Goal: Transaction & Acquisition: Purchase product/service

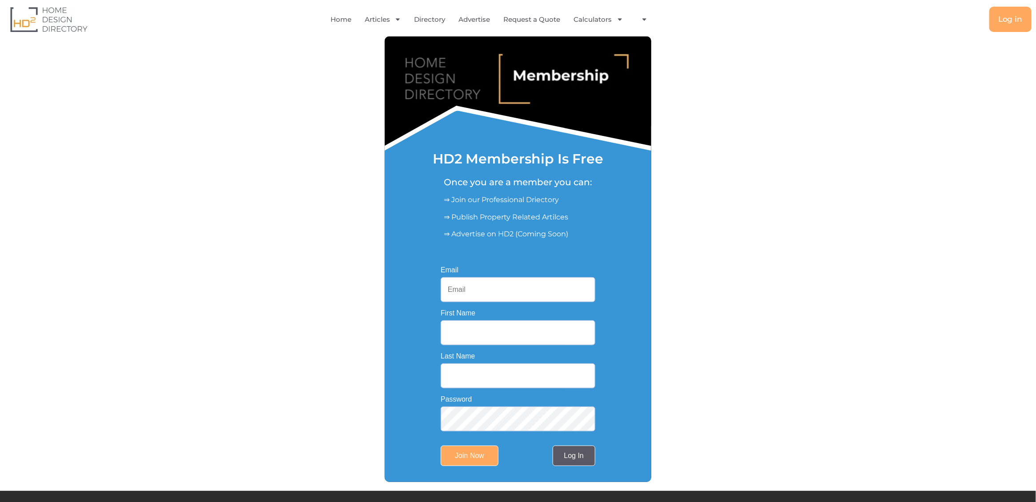
click at [574, 458] on link "Log In" at bounding box center [574, 456] width 43 height 20
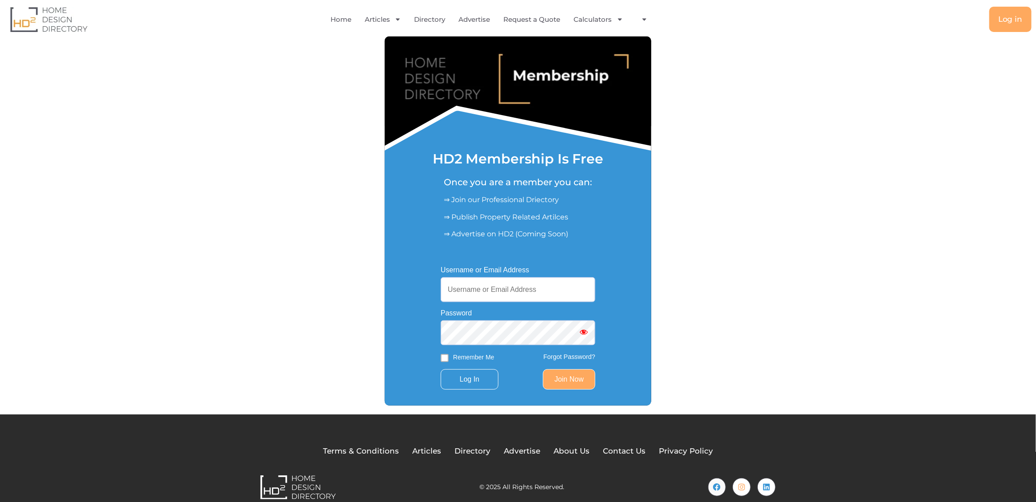
click at [486, 288] on input "Username or Email Address" at bounding box center [518, 289] width 155 height 25
type input "[EMAIL_ADDRESS][DOMAIN_NAME]"
click at [477, 378] on input "Log In" at bounding box center [470, 379] width 58 height 20
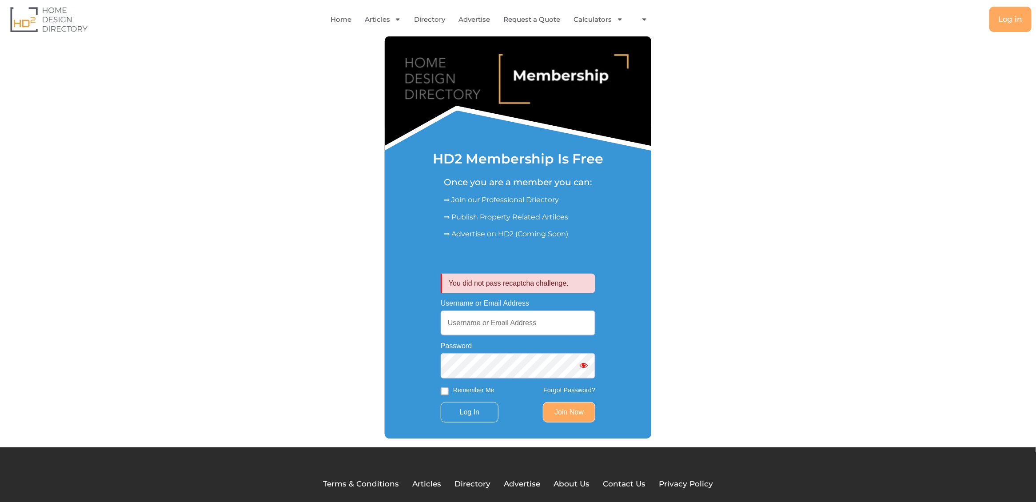
click at [503, 322] on input "Username or Email Address" at bounding box center [518, 323] width 155 height 25
type input "[EMAIL_ADDRESS][DOMAIN_NAME]"
click at [474, 414] on input "Log In" at bounding box center [470, 412] width 58 height 20
click at [490, 327] on input "Username or Email Address" at bounding box center [518, 323] width 155 height 25
type input "[EMAIL_ADDRESS][DOMAIN_NAME]"
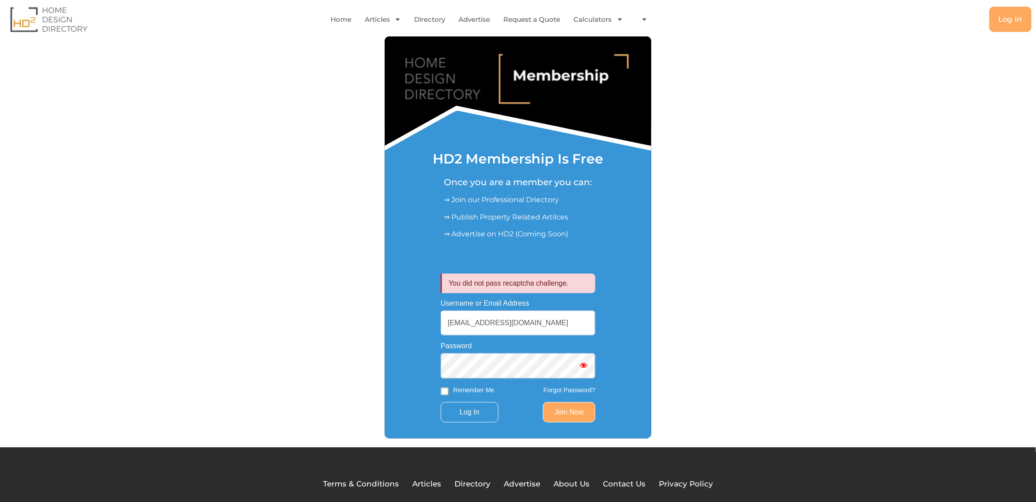
click at [441, 402] on input "Log In" at bounding box center [470, 412] width 58 height 20
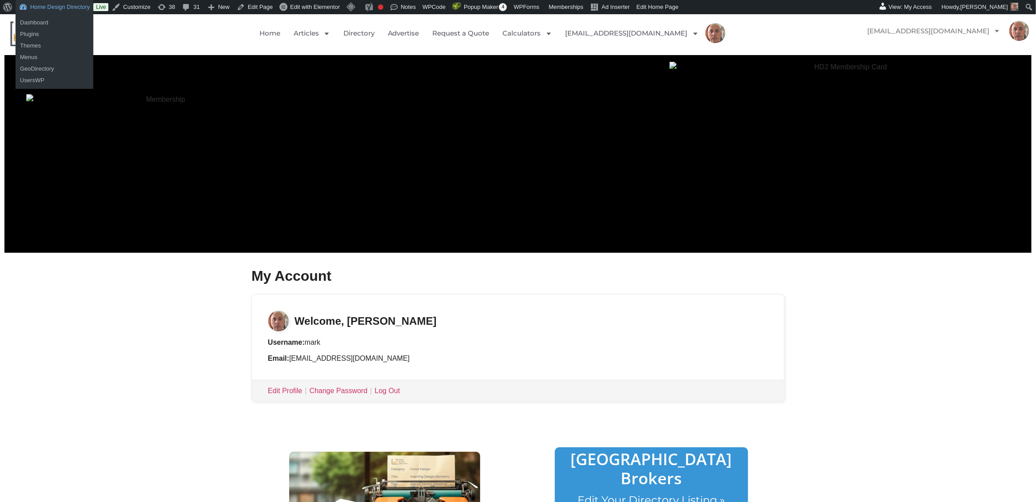
click at [49, 9] on link "Home Design Directory" at bounding box center [55, 7] width 78 height 14
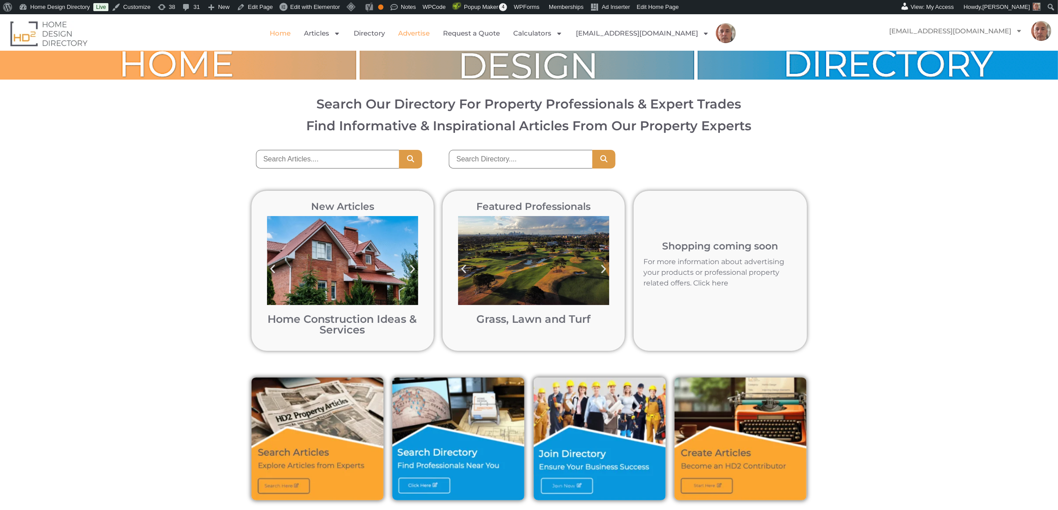
click at [430, 31] on link "Advertise" at bounding box center [414, 33] width 32 height 20
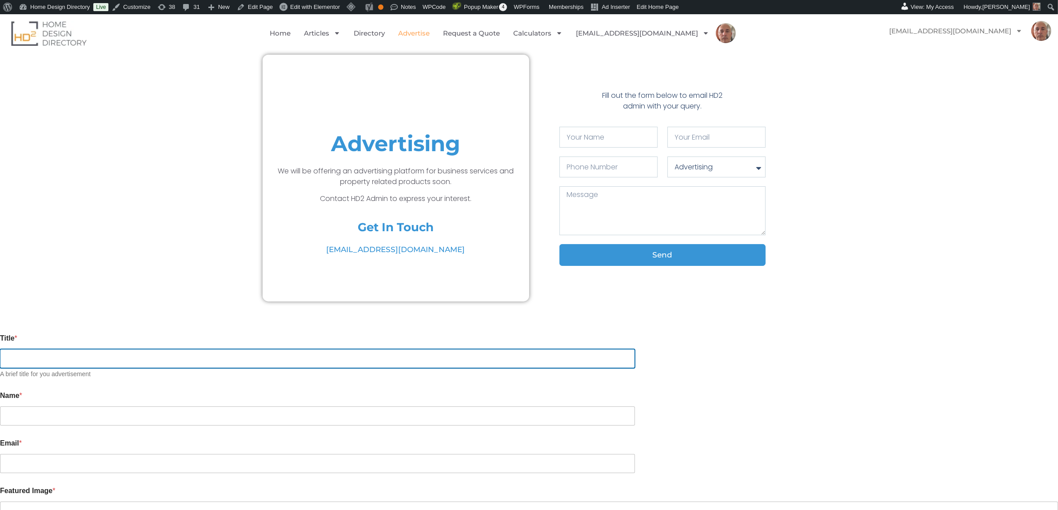
click at [329, 349] on input "Title *" at bounding box center [317, 358] width 635 height 19
type input "test"
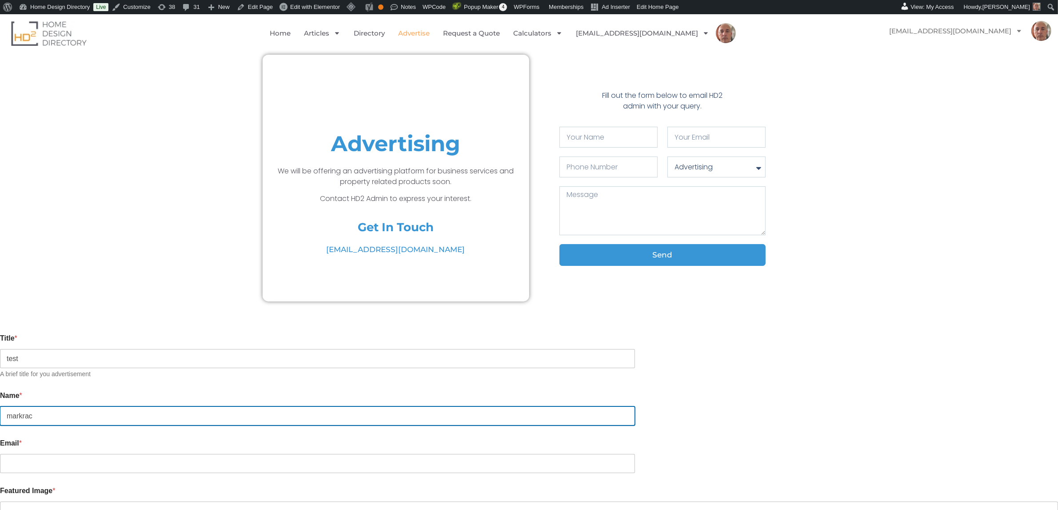
type input "markrac"
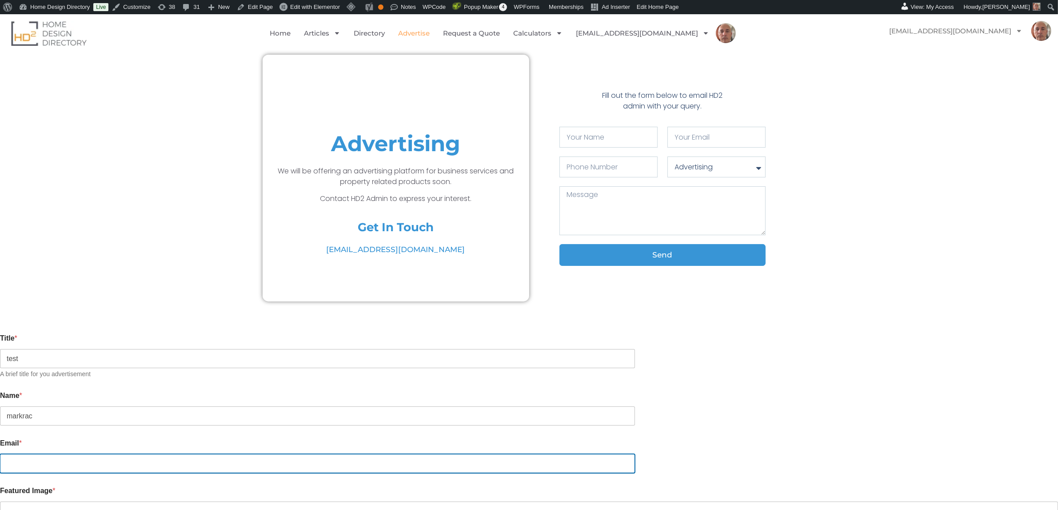
type input "markrac@yahoo.com.au"
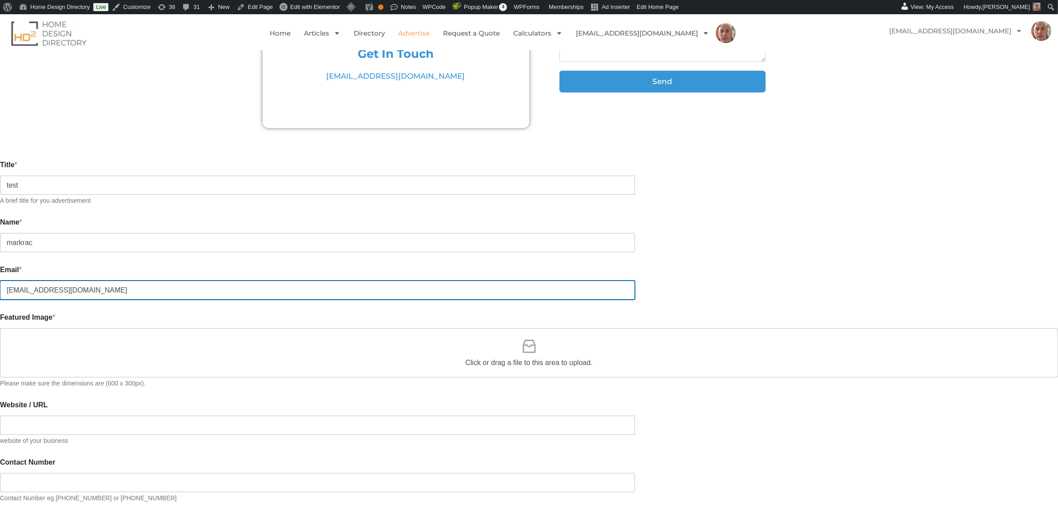
scroll to position [180, 0]
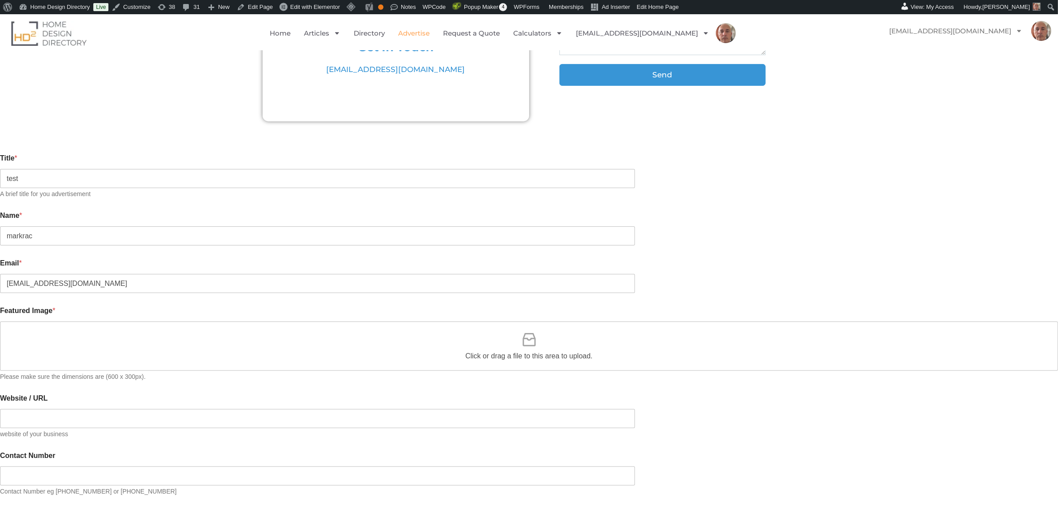
click at [532, 333] on icon at bounding box center [528, 339] width 13 height 13
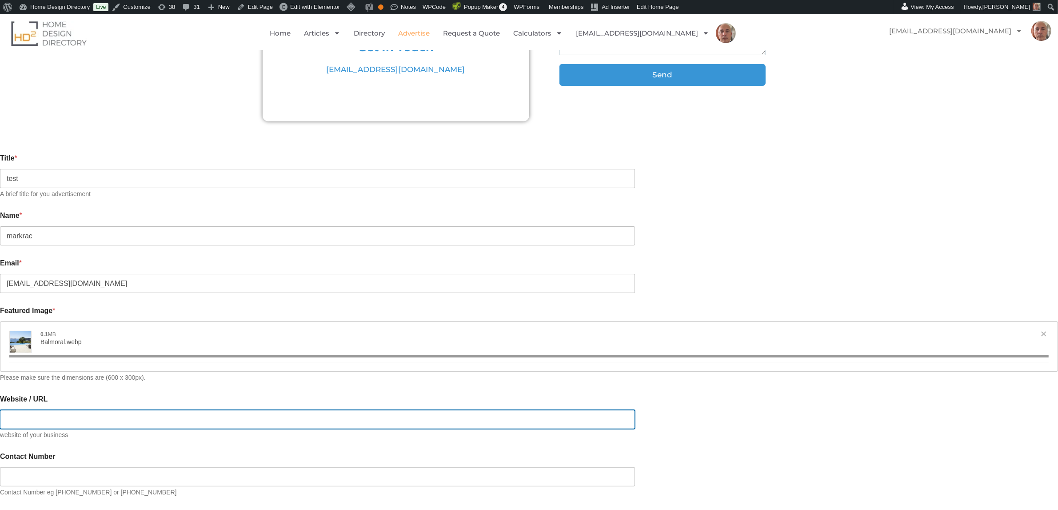
click at [338, 411] on input "Website / URL" at bounding box center [317, 419] width 635 height 19
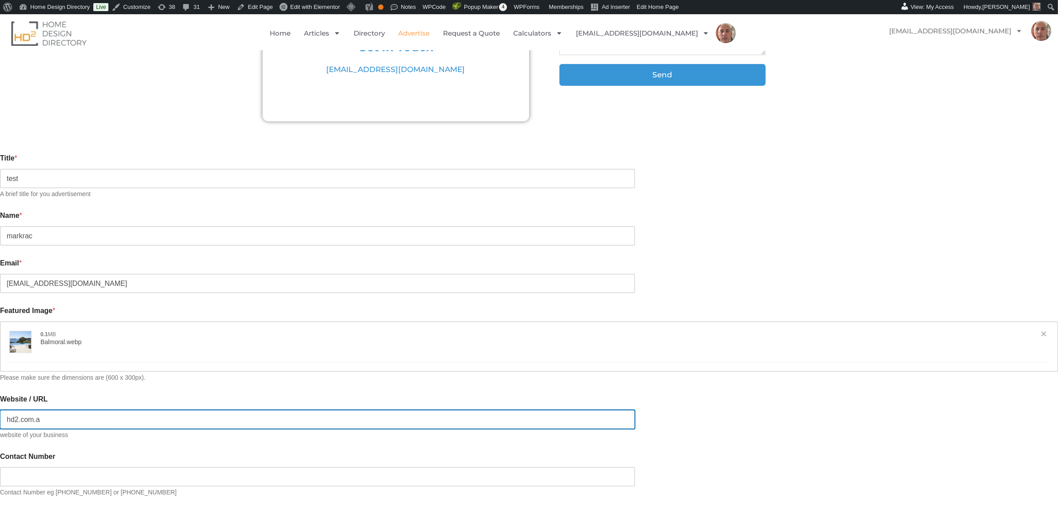
type input "hd2.com.au"
type input "[{"name":"Balmoral.webp","file":"49965c10ddace4c9d4e077278f93a4ed.webp","url":"…"
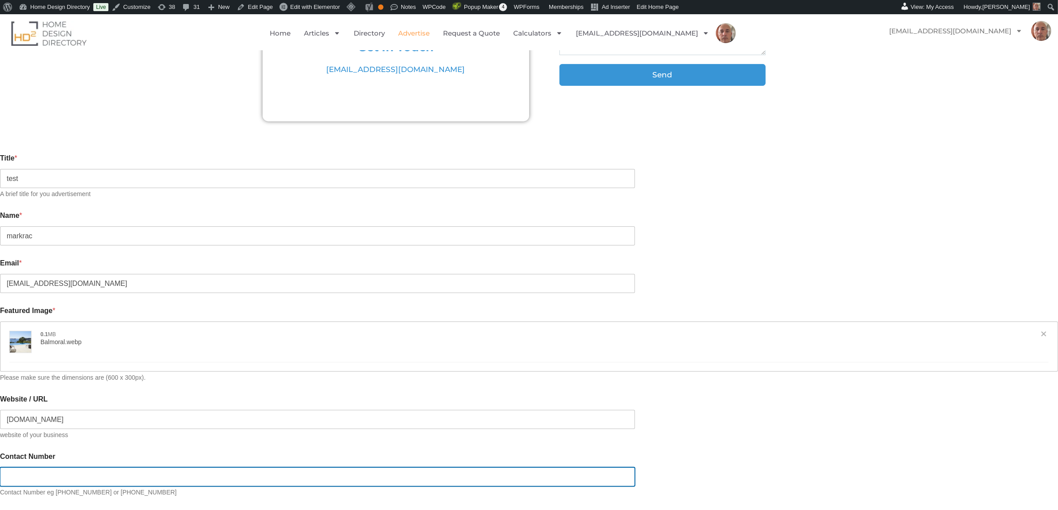
type input "https://hd2.com.au"
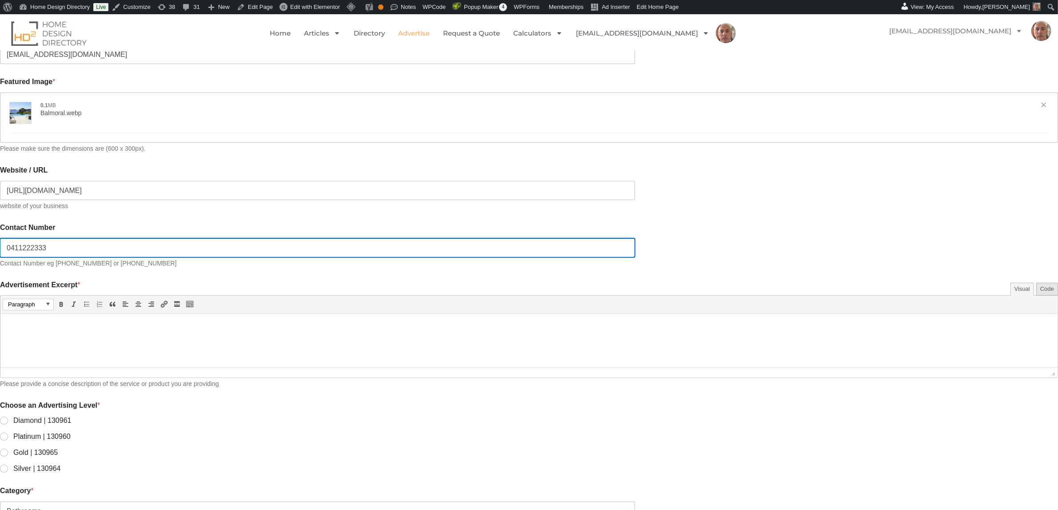
scroll to position [411, 0]
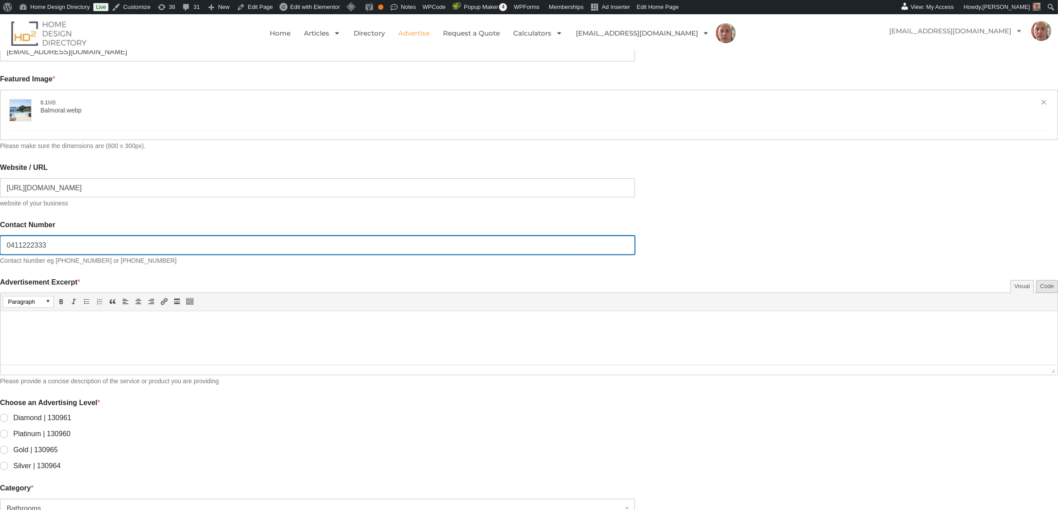
type input "0411222333"
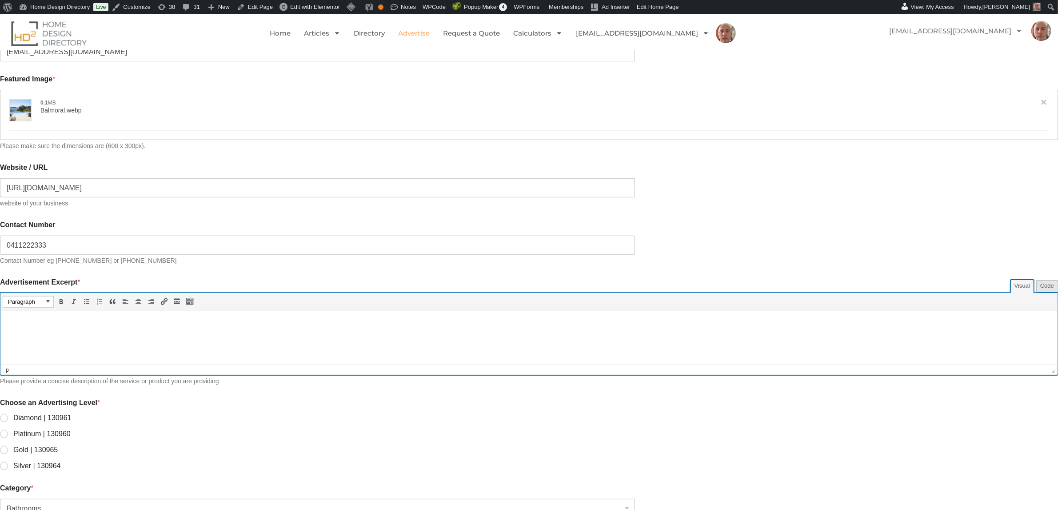
click at [73, 329] on html at bounding box center [528, 323] width 1057 height 25
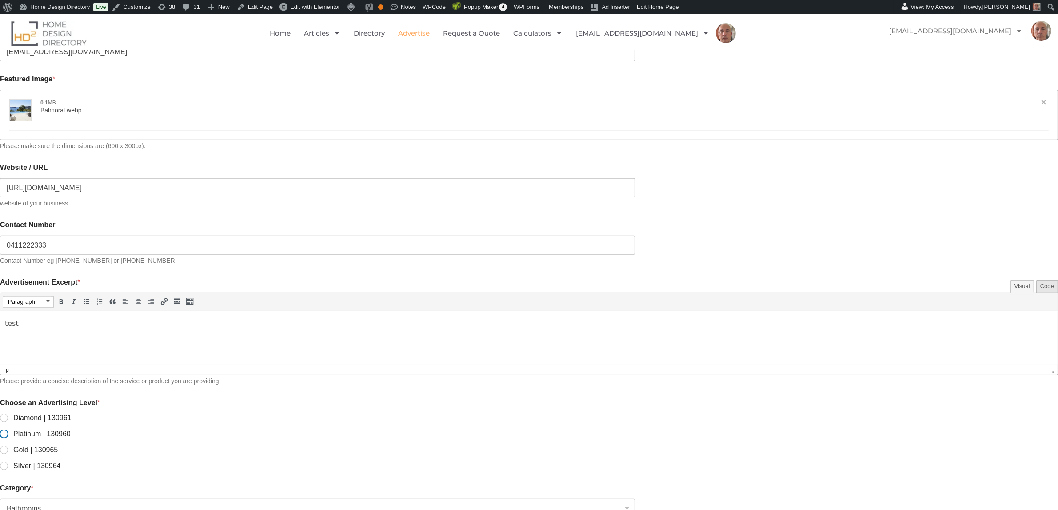
click at [8, 430] on input "Platinum | 130960" at bounding box center [4, 433] width 7 height 7
radio input "true"
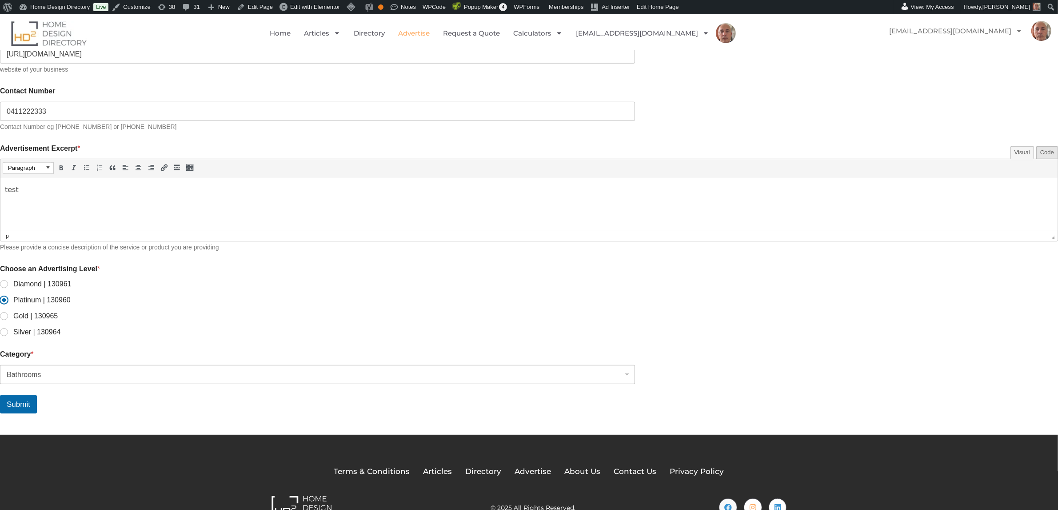
scroll to position [553, 0]
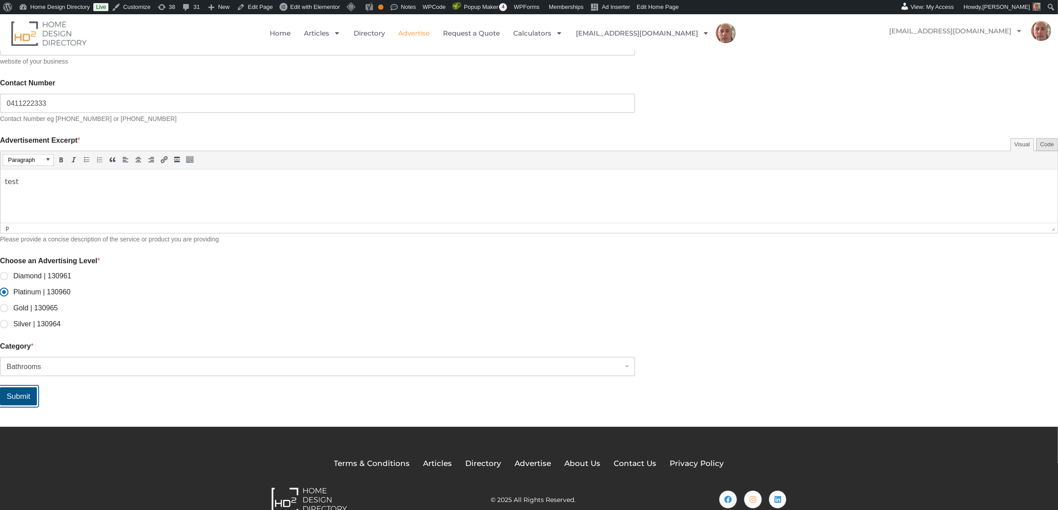
click at [37, 390] on button "Submit" at bounding box center [18, 396] width 37 height 18
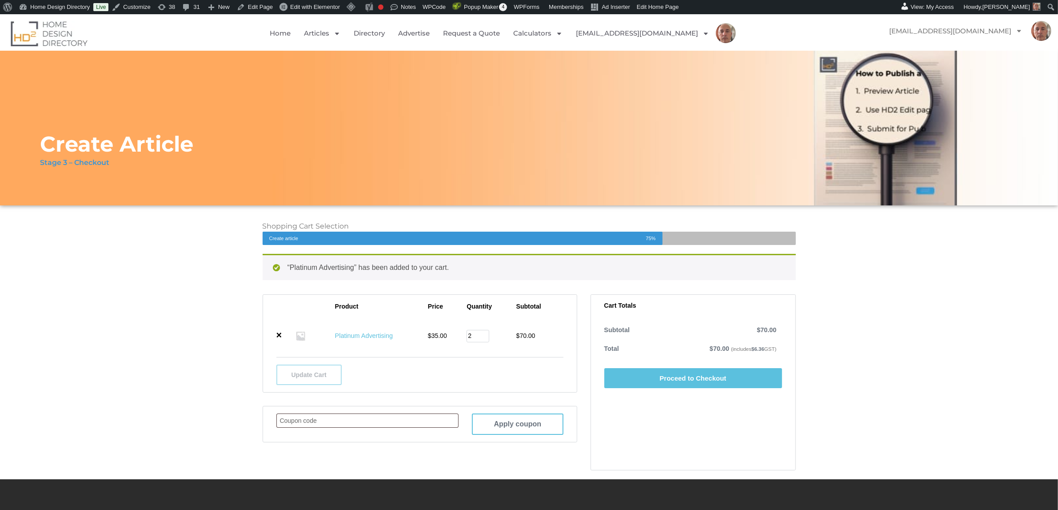
scroll to position [72, 0]
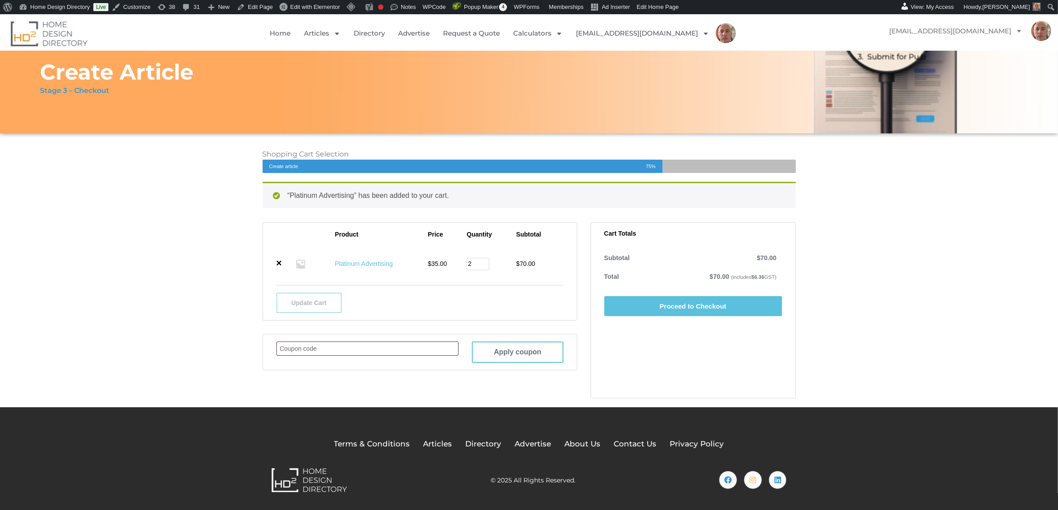
click at [650, 305] on link "Proceed to Checkout" at bounding box center [693, 306] width 178 height 20
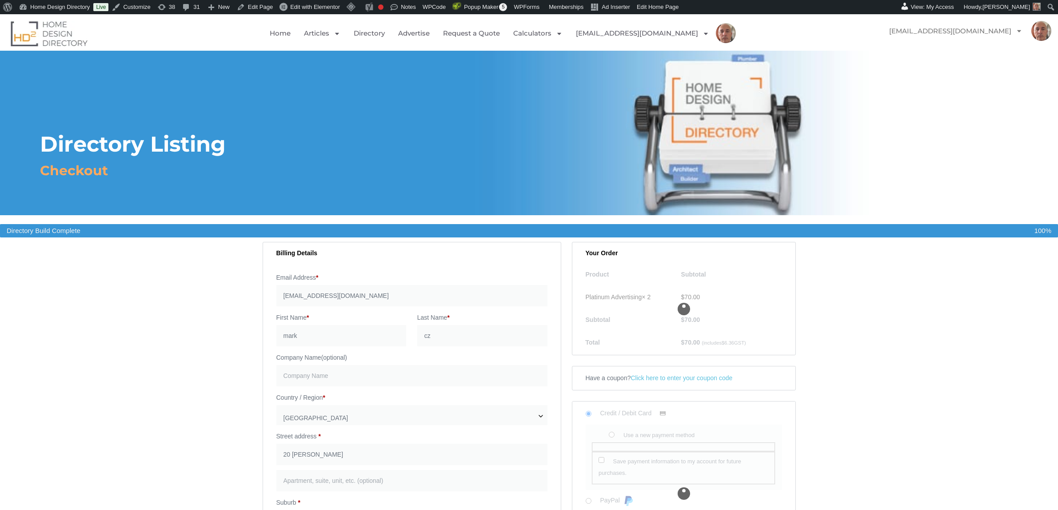
select select "NSW"
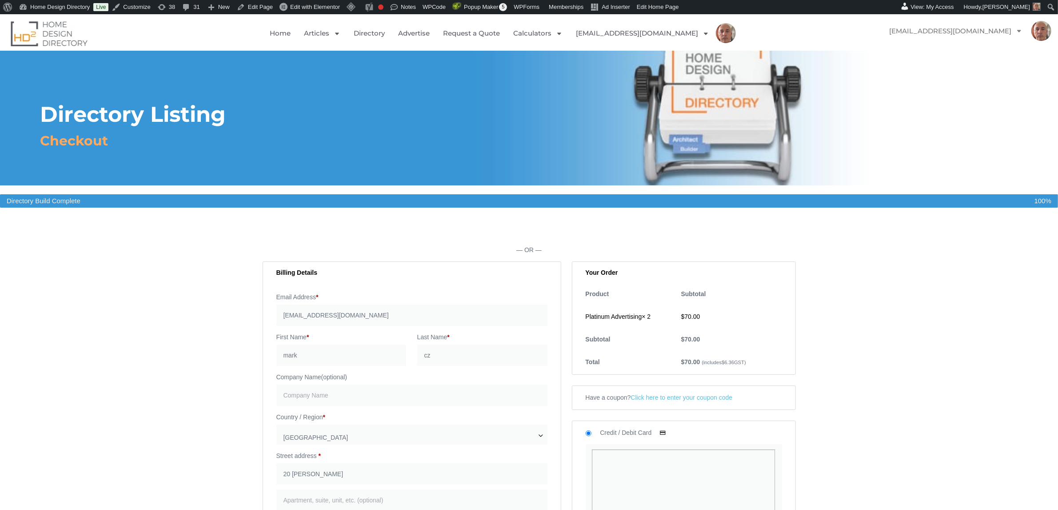
scroll to position [27, 0]
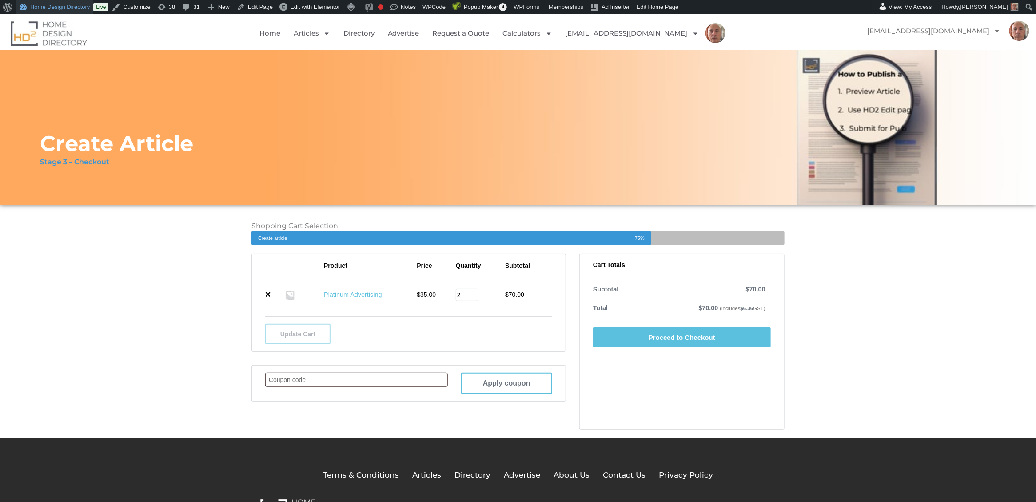
click at [47, 8] on link "Home Design Directory" at bounding box center [55, 7] width 78 height 14
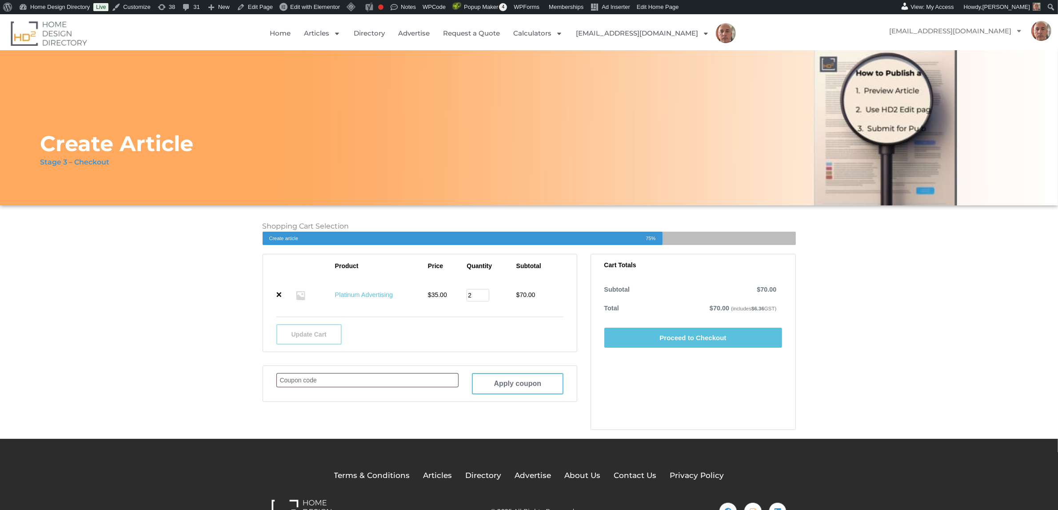
click at [291, 97] on div "Create Article Stage 3 – Checkout" at bounding box center [529, 127] width 1058 height 155
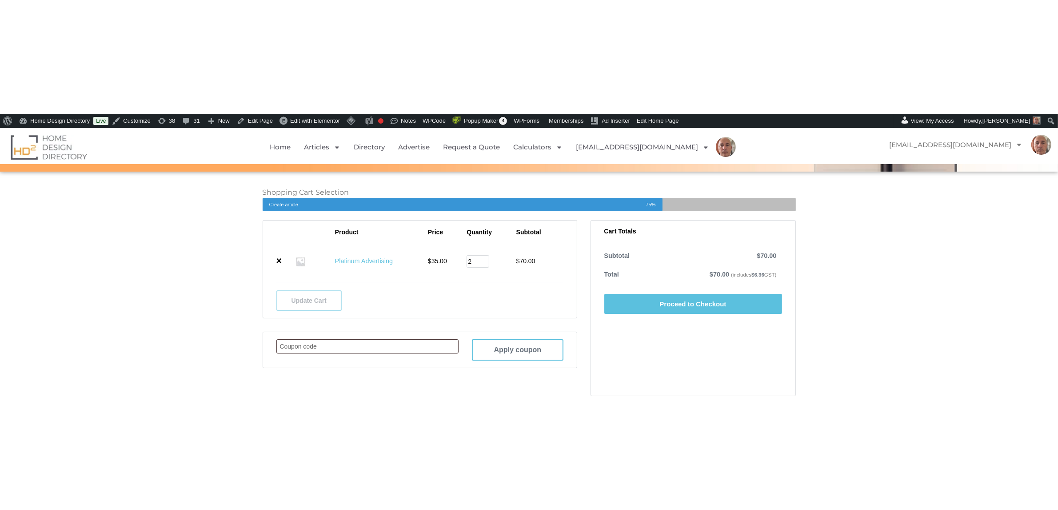
scroll to position [32, 0]
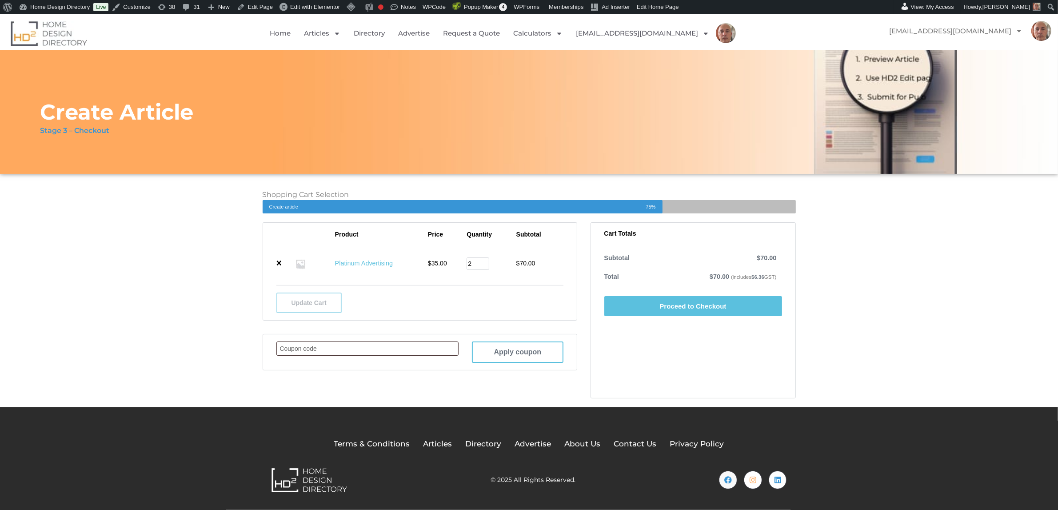
click at [662, 305] on link "Proceed to Checkout" at bounding box center [693, 306] width 178 height 20
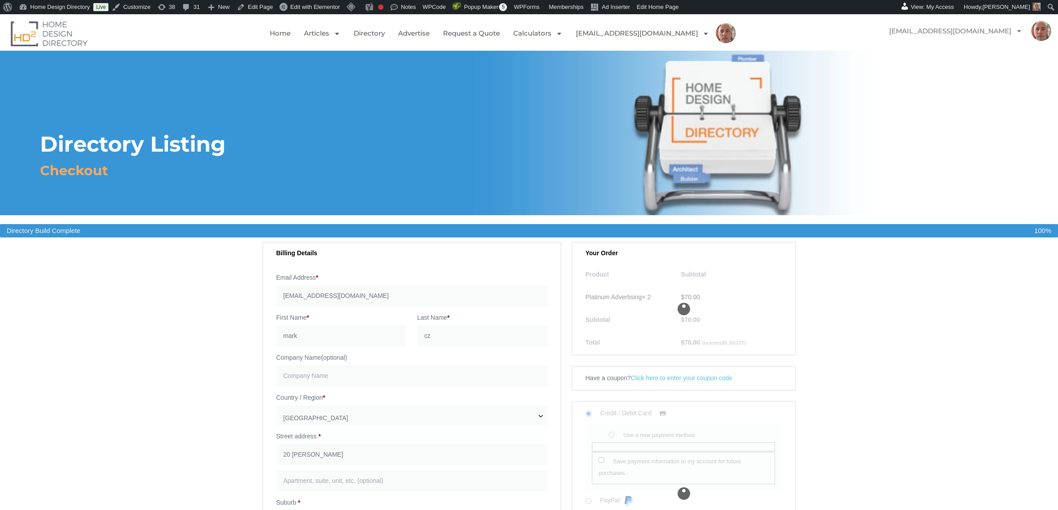
select select "NSW"
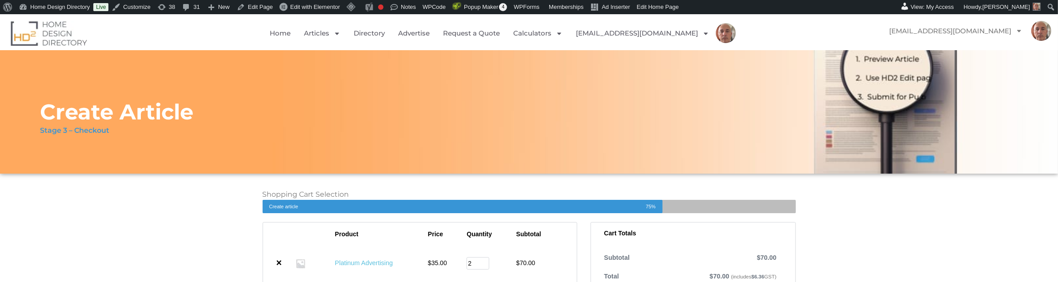
click at [273, 206] on span "Create article" at bounding box center [454, 206] width 383 height 13
click at [99, 246] on div "Shopping Cart Selection Create article 75% Remove item Thumbnail image Product …" at bounding box center [529, 272] width 1058 height 196
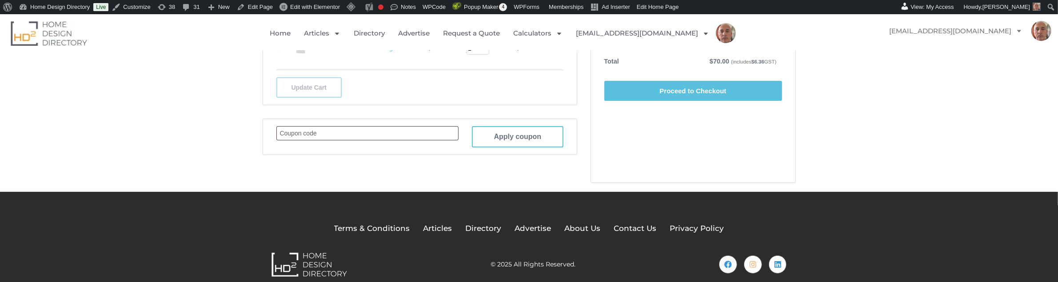
scroll to position [249, 0]
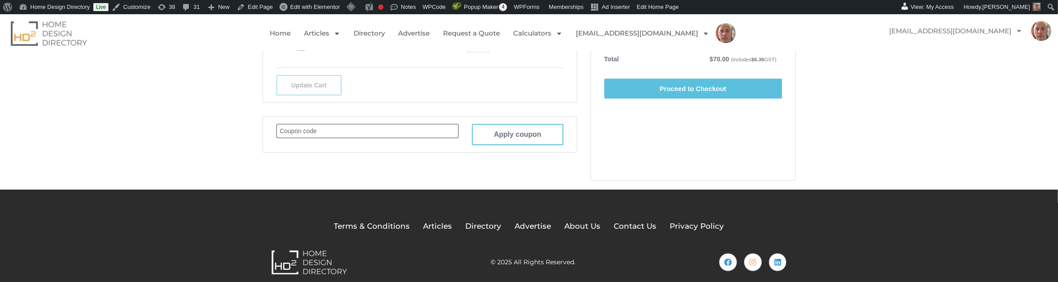
click at [654, 88] on link "Proceed to Checkout" at bounding box center [693, 89] width 178 height 20
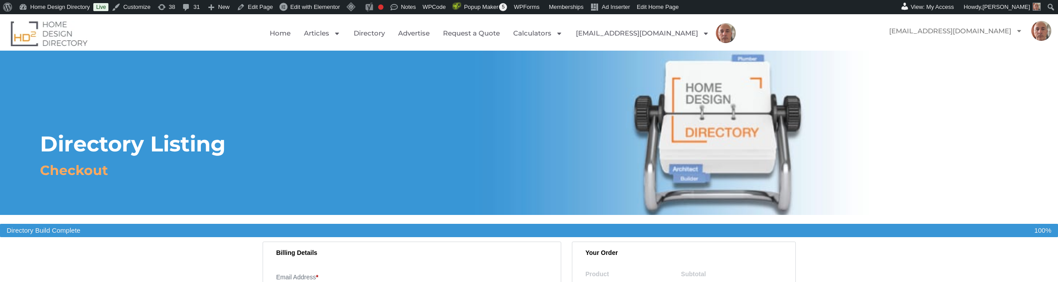
select select "[GEOGRAPHIC_DATA]"
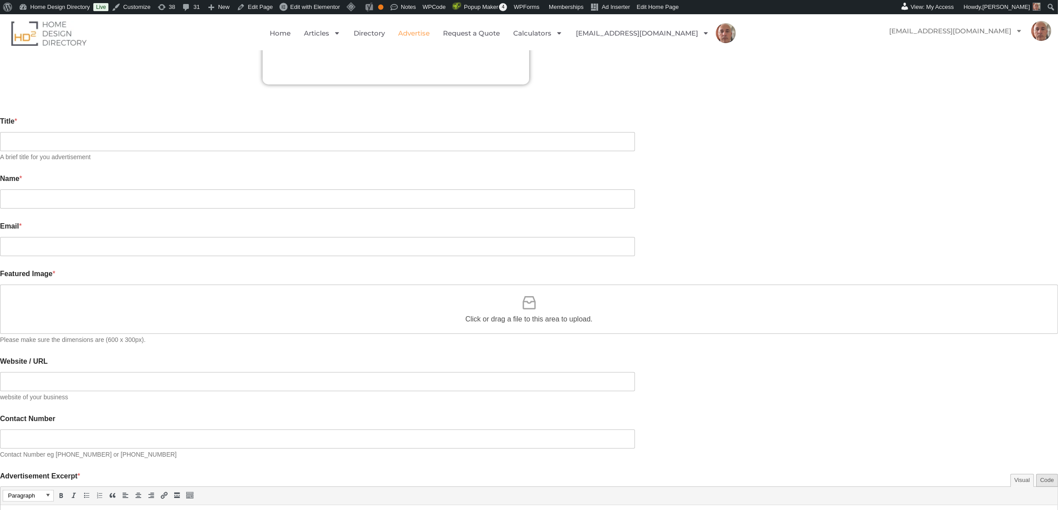
scroll to position [216, 0]
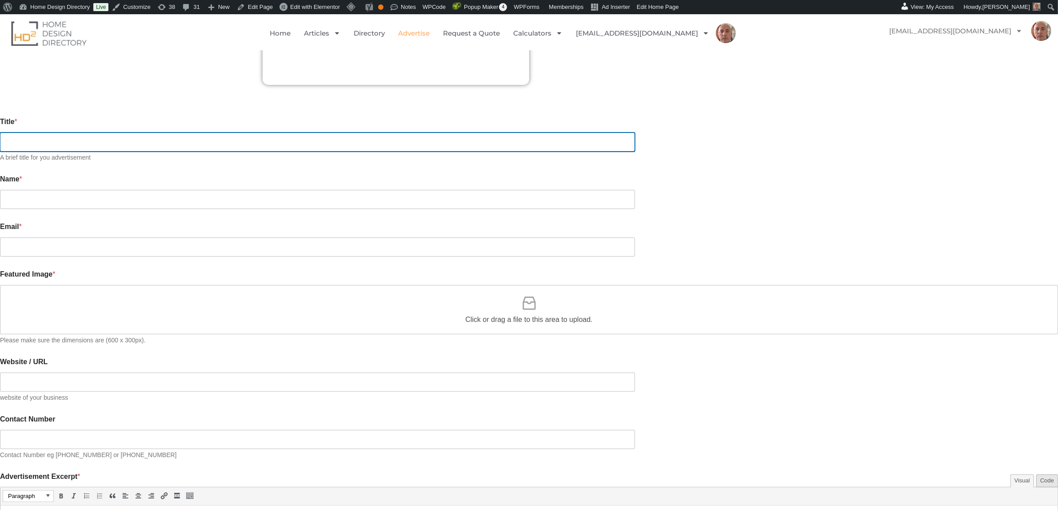
click at [308, 137] on input "Title *" at bounding box center [317, 141] width 635 height 19
type input "markcz"
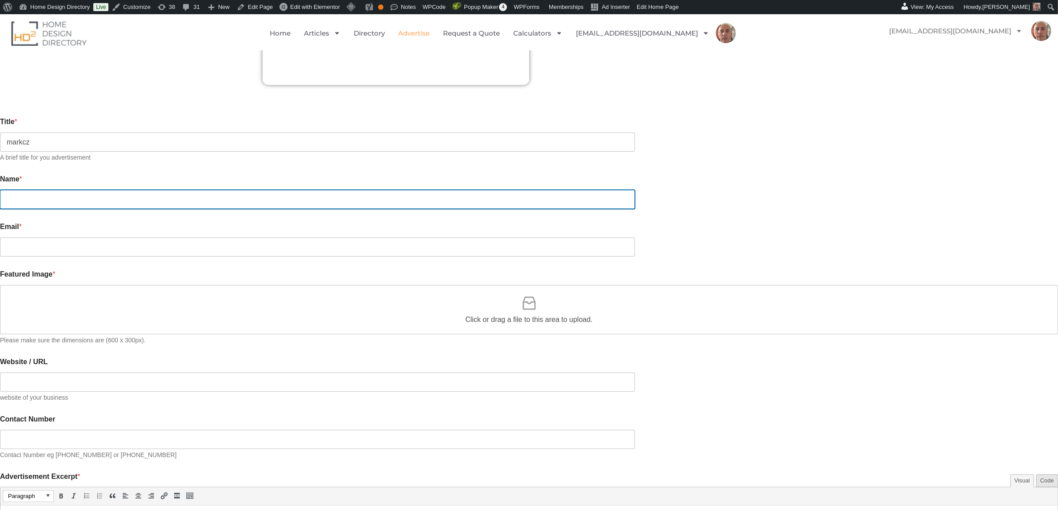
type input "markrac"
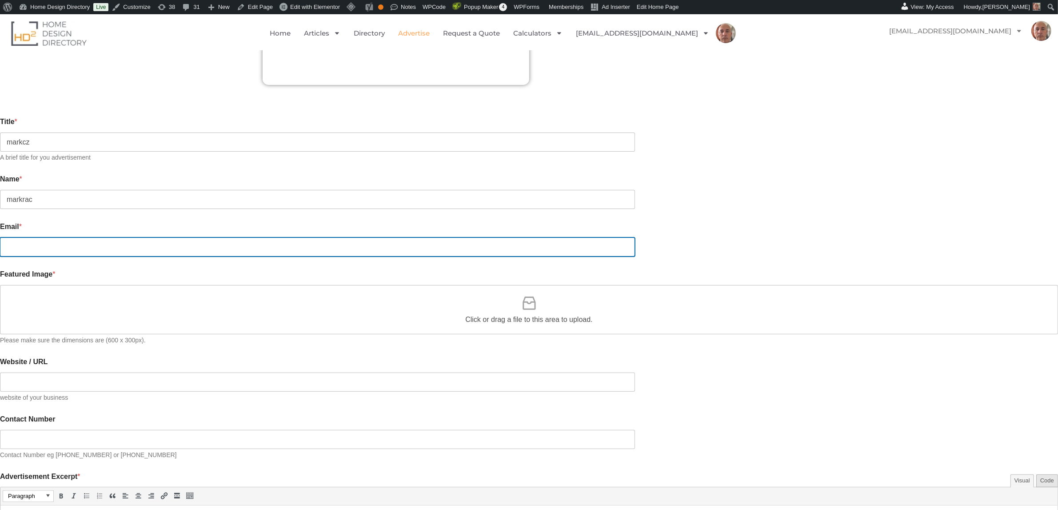
type input "[EMAIL_ADDRESS][DOMAIN_NAME]"
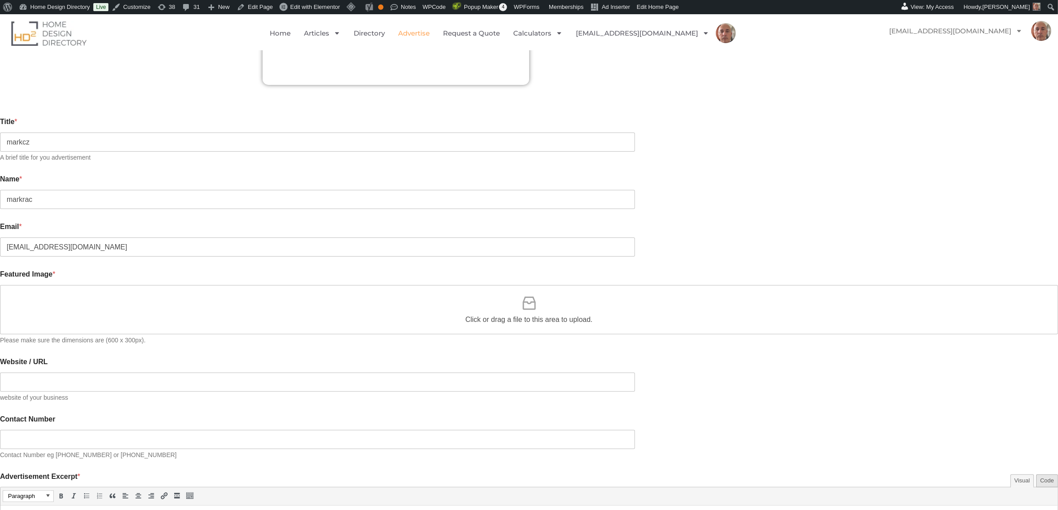
click at [292, 288] on div "Click or drag a file to this area to upload." at bounding box center [529, 309] width 1058 height 49
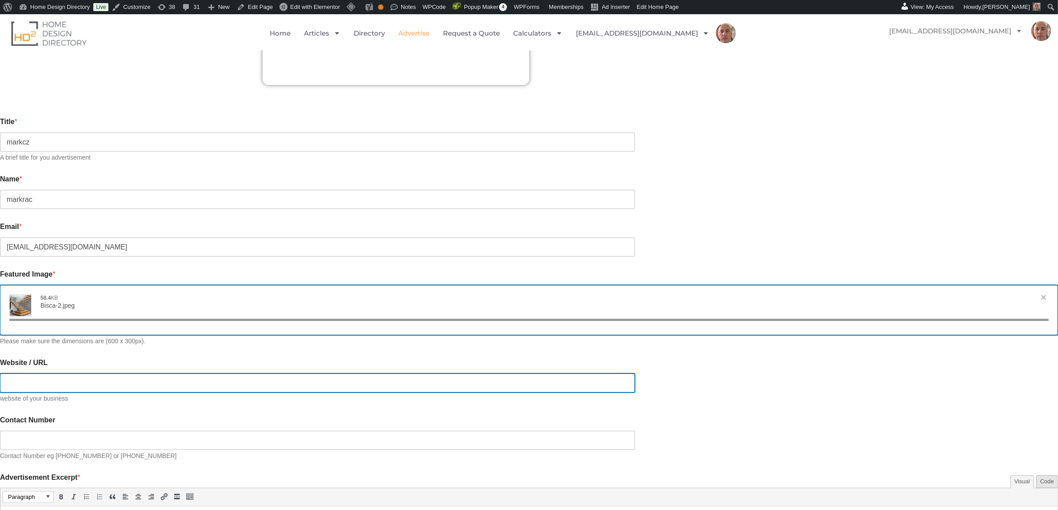
click at [430, 375] on input "Website / URL" at bounding box center [317, 382] width 635 height 19
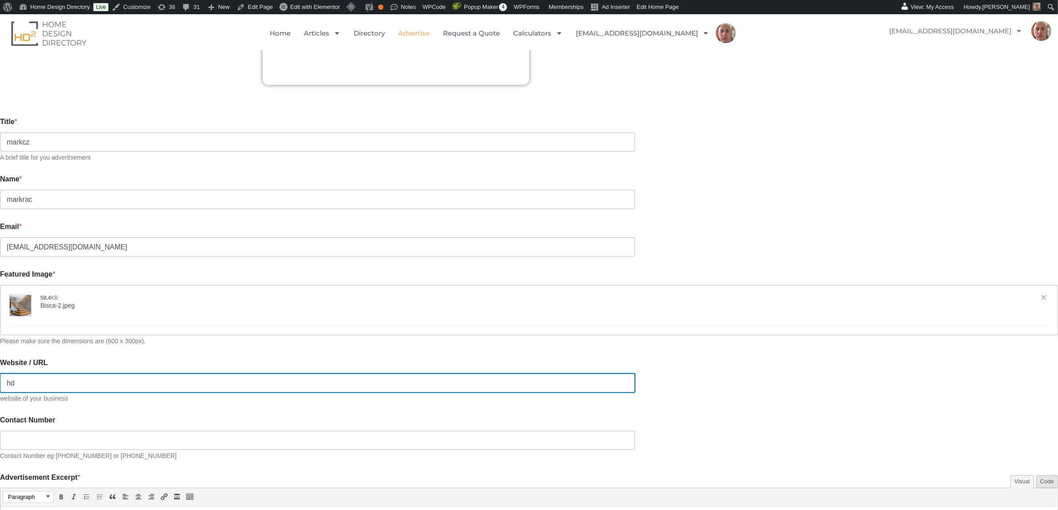
type input "hd2"
type input "[{"name":"Bisca-2.jpeg","file":"cb91fe124eba6b0e3c9337823e3ecc2b.jpeg","url":"h…"
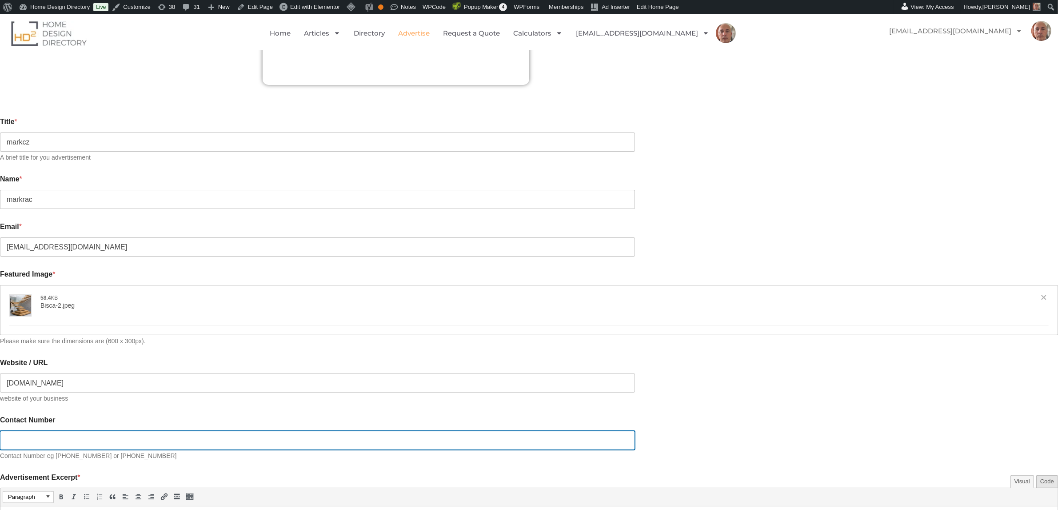
type input "[URL][DOMAIN_NAME]"
type input "0411222333"
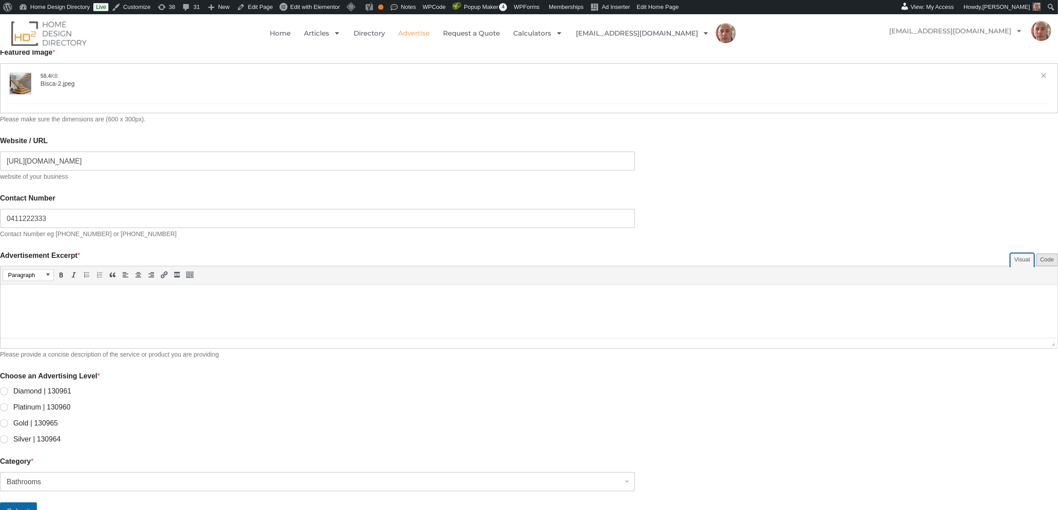
scroll to position [448, 0]
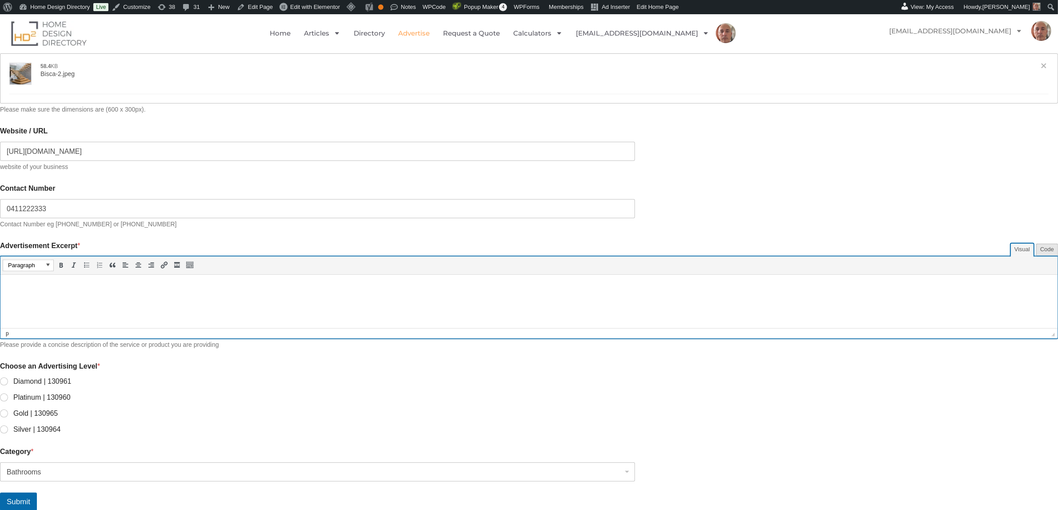
click at [108, 295] on html at bounding box center [528, 287] width 1057 height 25
click at [8, 378] on input "Diamond | 130961" at bounding box center [4, 381] width 7 height 7
radio input "true"
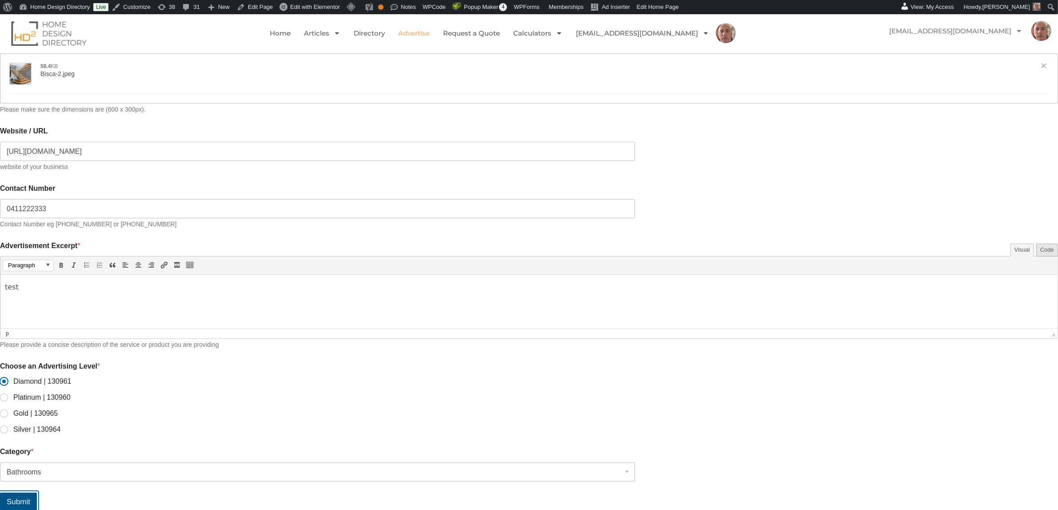
click at [37, 496] on button "Submit" at bounding box center [18, 501] width 37 height 18
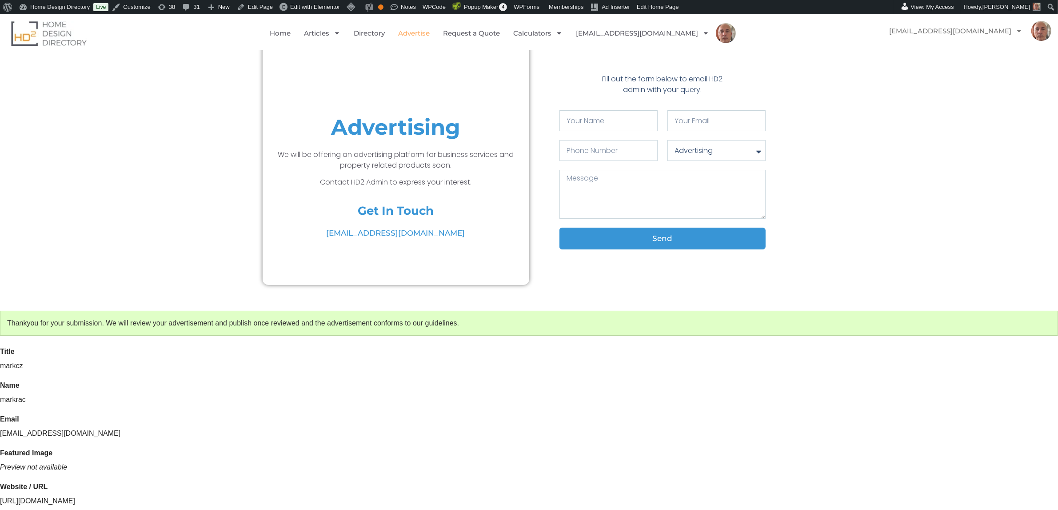
scroll to position [0, 0]
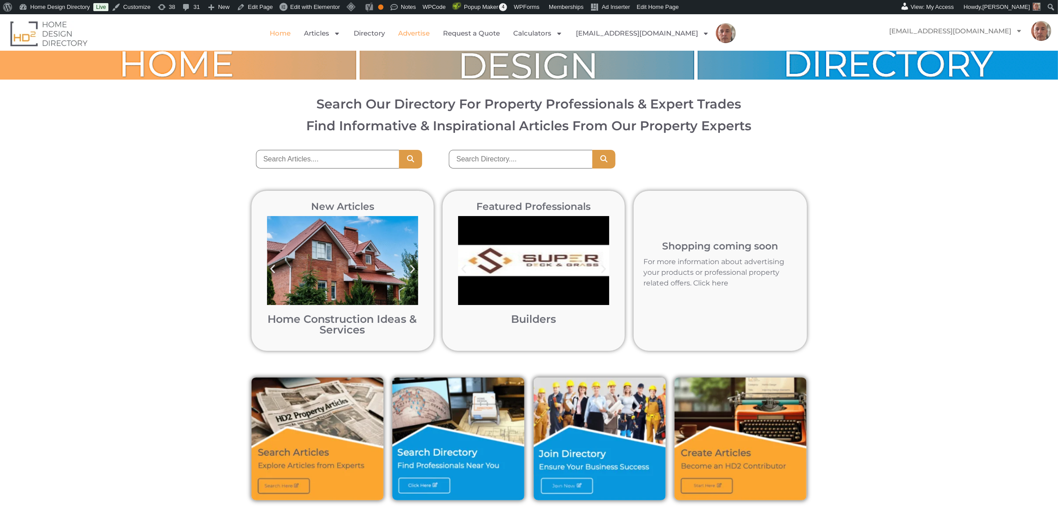
click at [430, 31] on link "Advertise" at bounding box center [414, 33] width 32 height 20
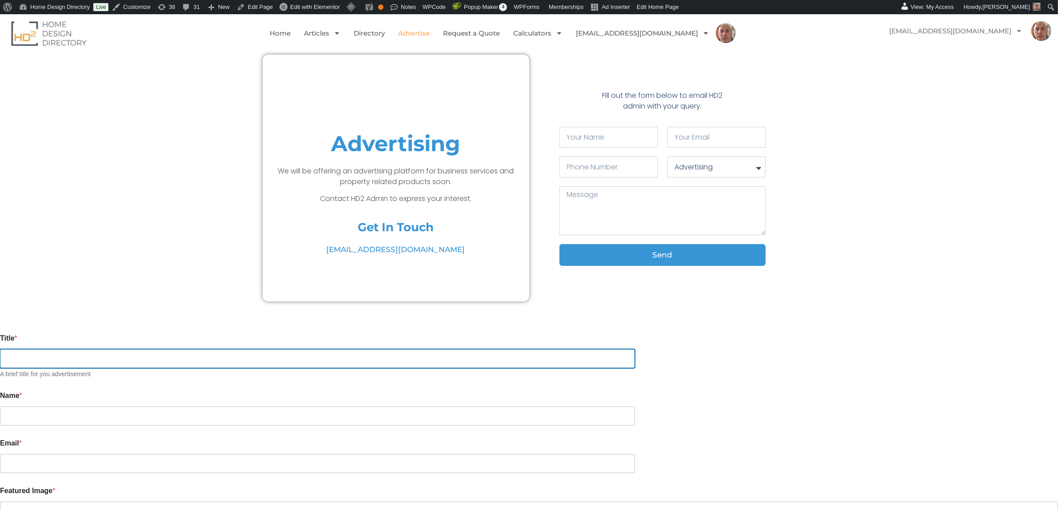
click at [281, 350] on input "Title *" at bounding box center [317, 358] width 635 height 19
type input "test"
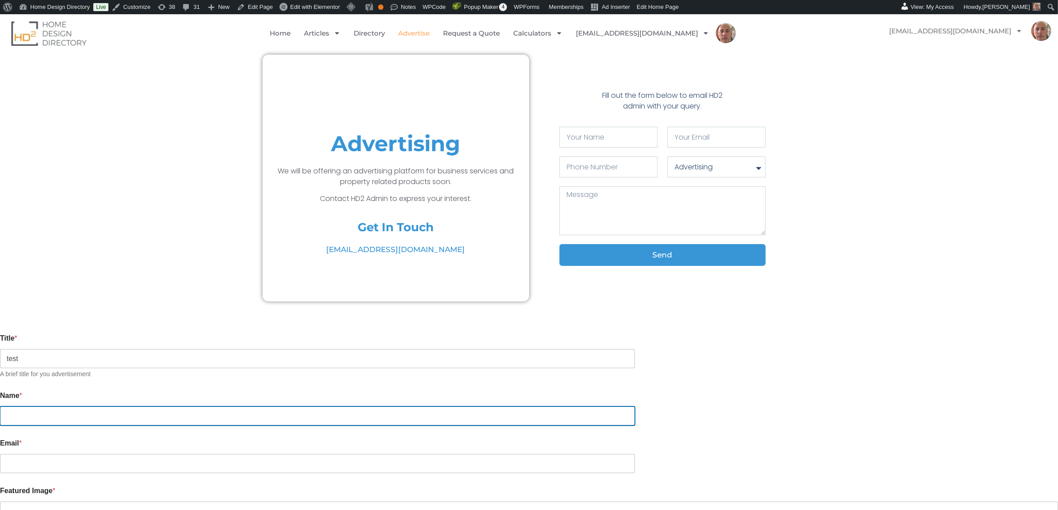
type input "markrac"
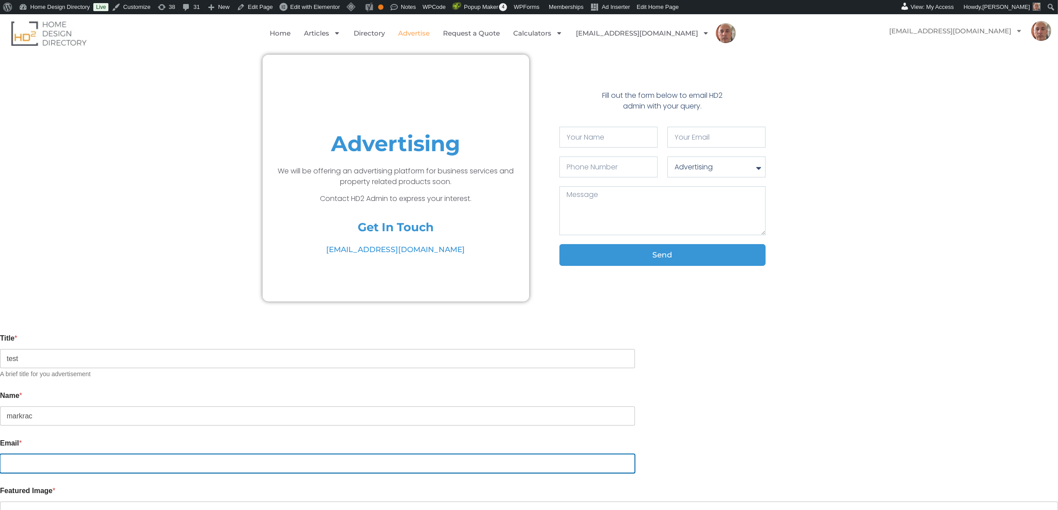
type input "markrac@yahoo.com.au"
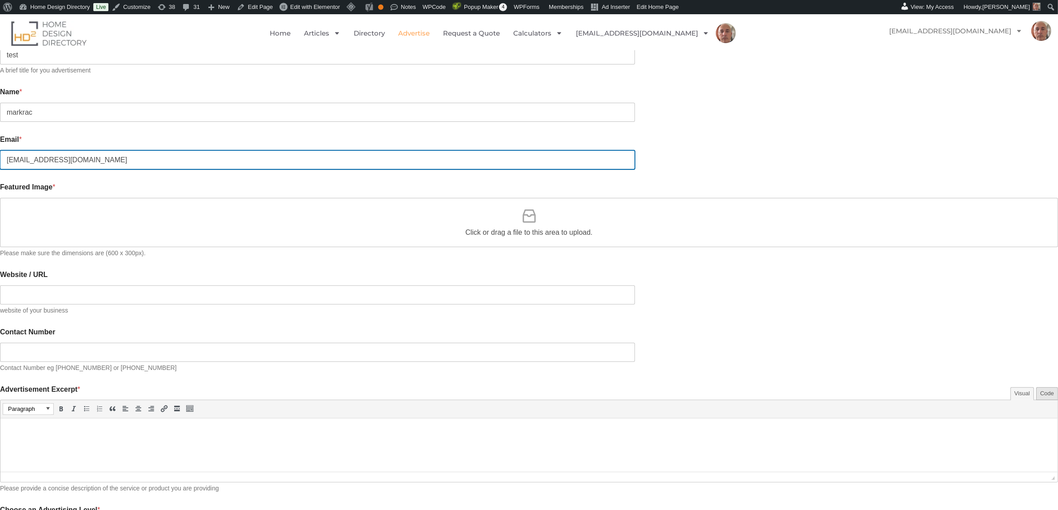
scroll to position [307, 0]
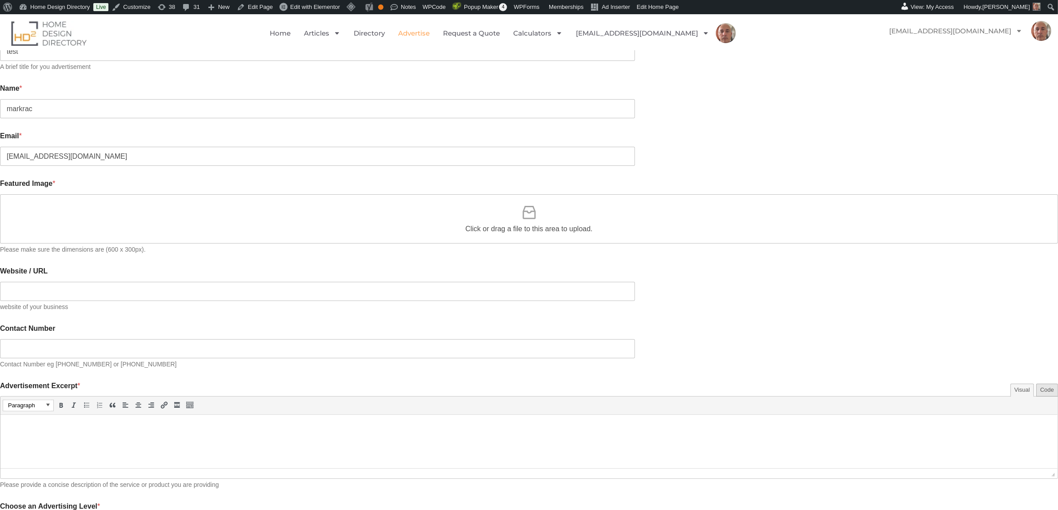
click at [525, 206] on icon at bounding box center [528, 212] width 13 height 13
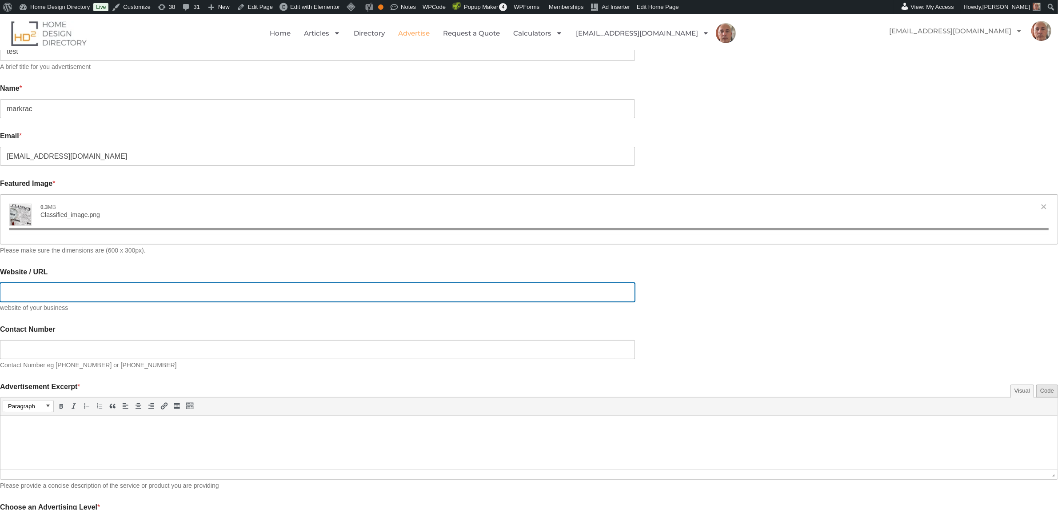
click at [421, 287] on input "Website / URL" at bounding box center [317, 292] width 635 height 19
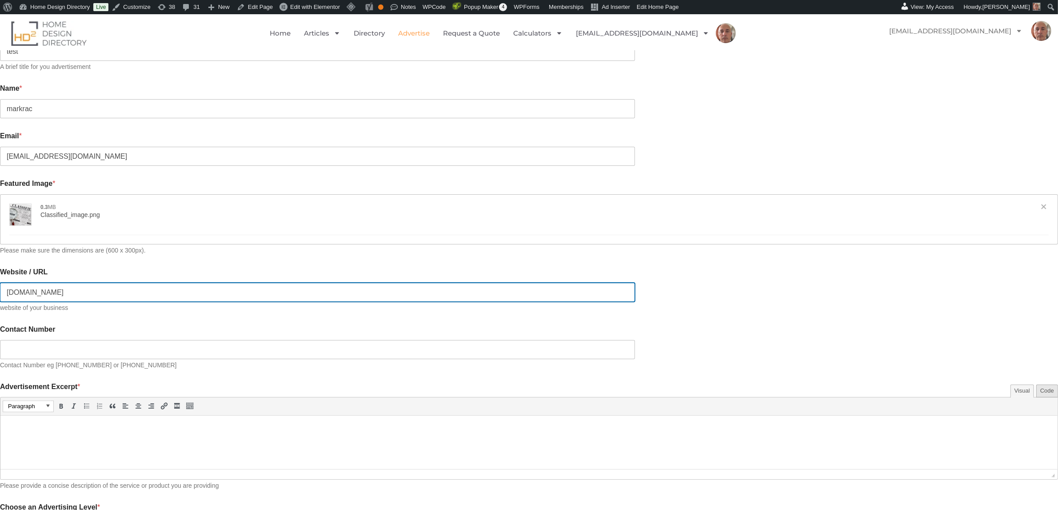
type input "hd2.cim"
type input "[{"name":"Classified_image.png","file":"41f0b6ab03e200654f366283dd981cd1.png","…"
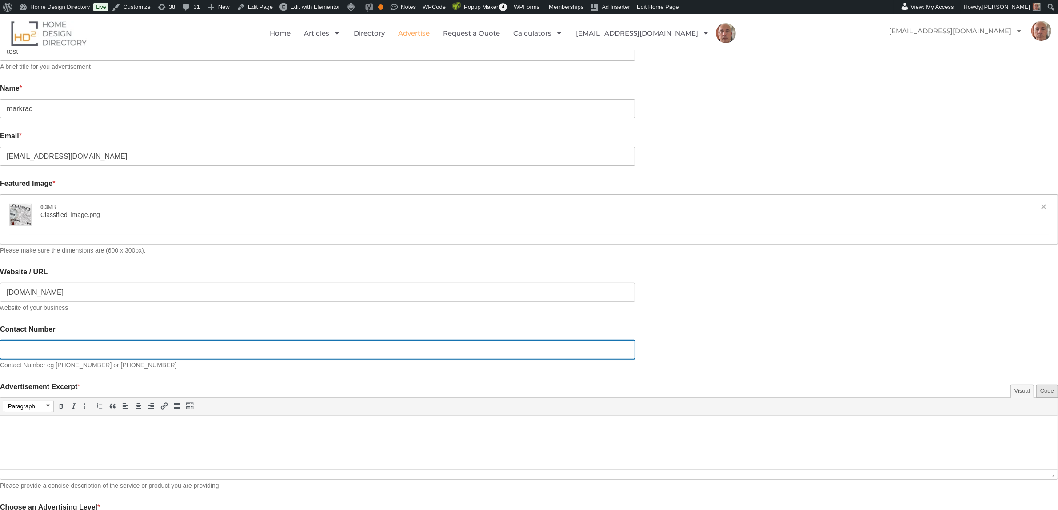
type input "https://hd2.com.au"
type input "0411222333"
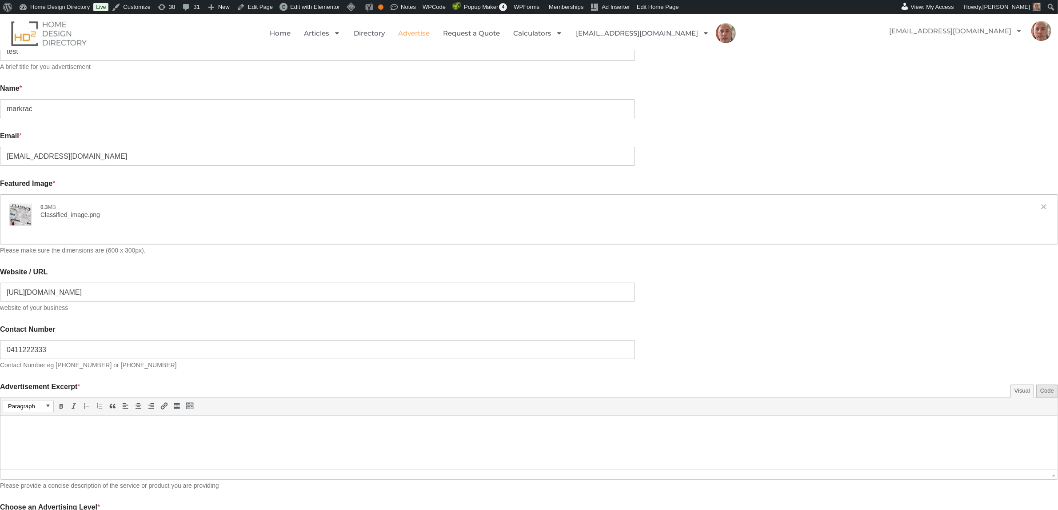
click at [125, 426] on p at bounding box center [529, 427] width 1048 height 11
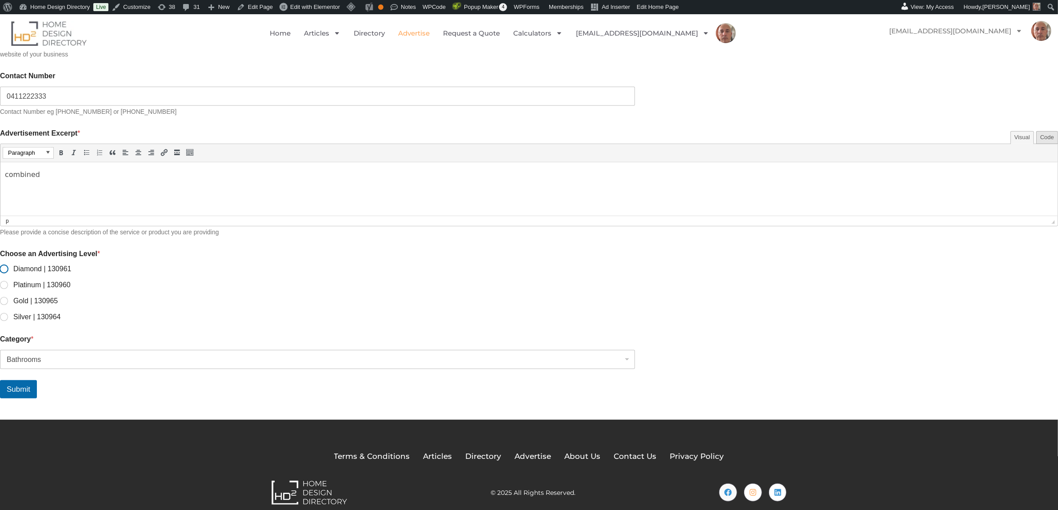
scroll to position [561, 0]
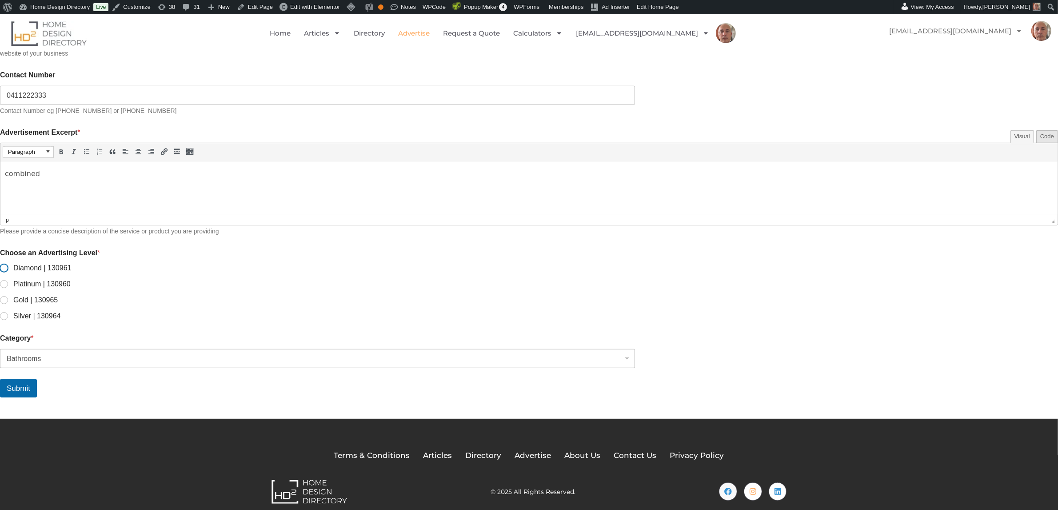
click at [8, 265] on input "Diamond | 130961" at bounding box center [4, 268] width 7 height 7
radio input "true"
click at [37, 382] on button "Submit" at bounding box center [18, 388] width 37 height 18
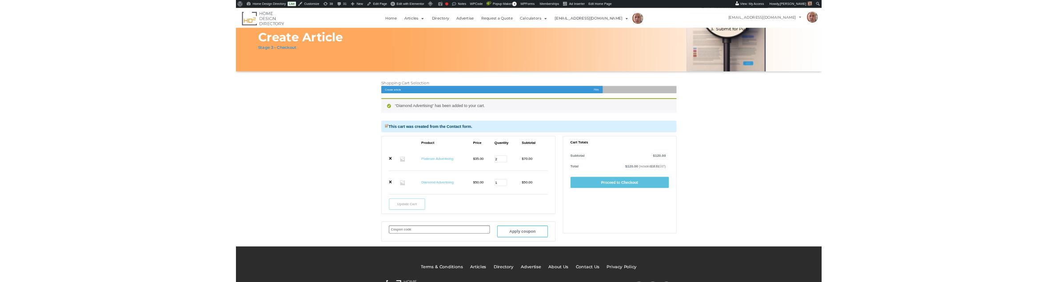
scroll to position [77, 0]
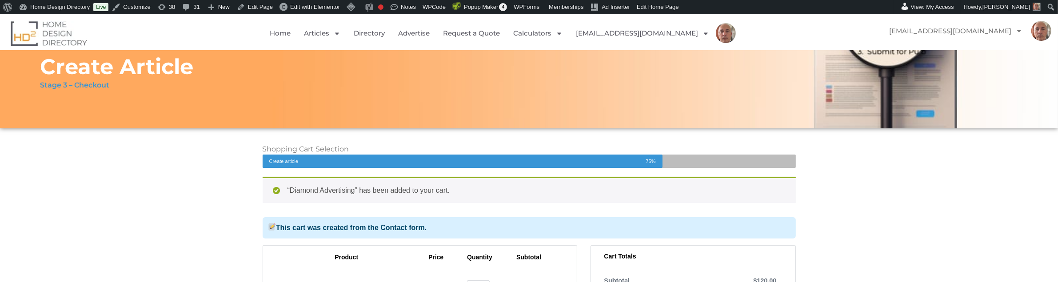
click at [56, 86] on p "Stage 3 – Checkout" at bounding box center [74, 85] width 69 height 11
click at [89, 86] on p "Stage 3 – Checkout" at bounding box center [74, 85] width 69 height 11
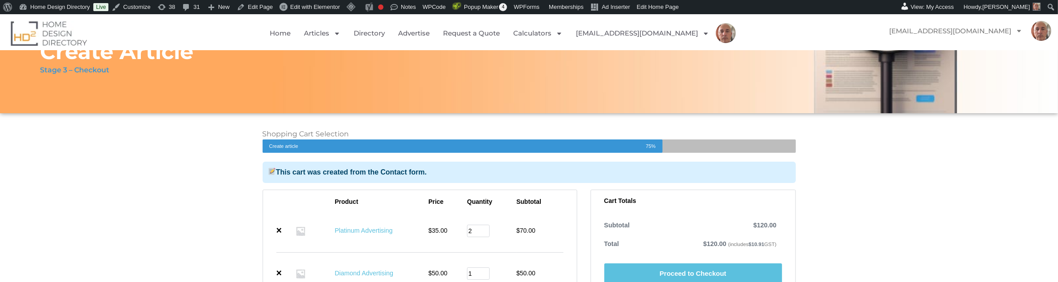
scroll to position [79, 0]
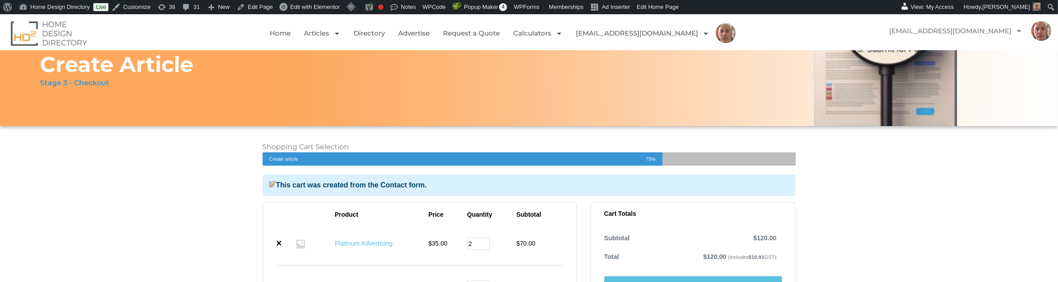
click at [302, 160] on span "Create article" at bounding box center [454, 158] width 383 height 13
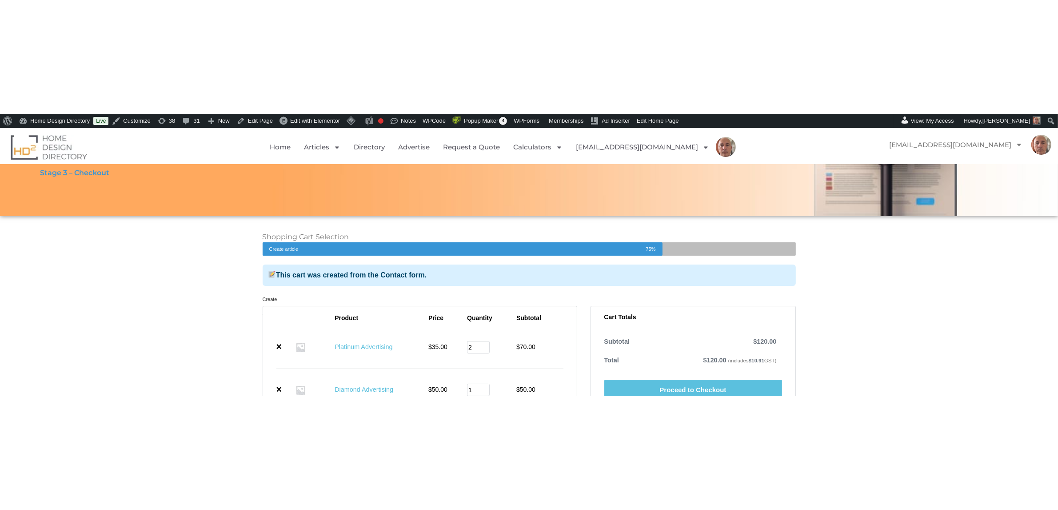
scroll to position [87, 0]
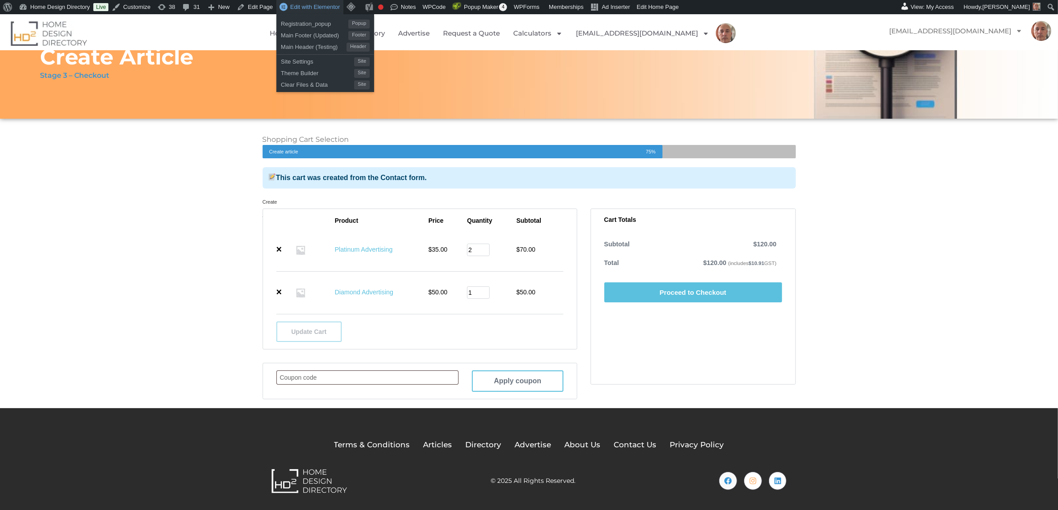
click at [305, 5] on span "Edit with Elementor" at bounding box center [315, 7] width 50 height 7
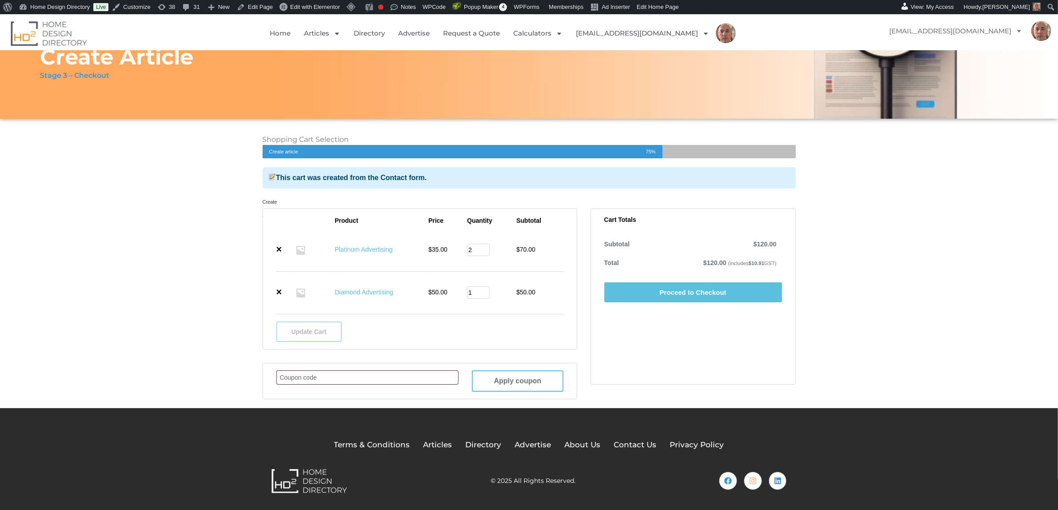
click at [665, 291] on link "Proceed to Checkout" at bounding box center [693, 292] width 178 height 20
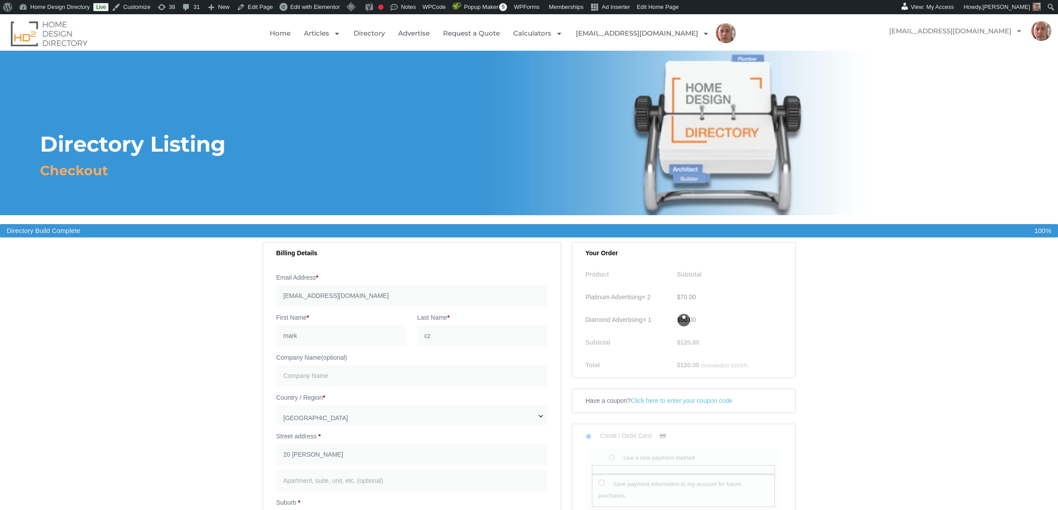
select select "[GEOGRAPHIC_DATA]"
